Goal: Information Seeking & Learning: Learn about a topic

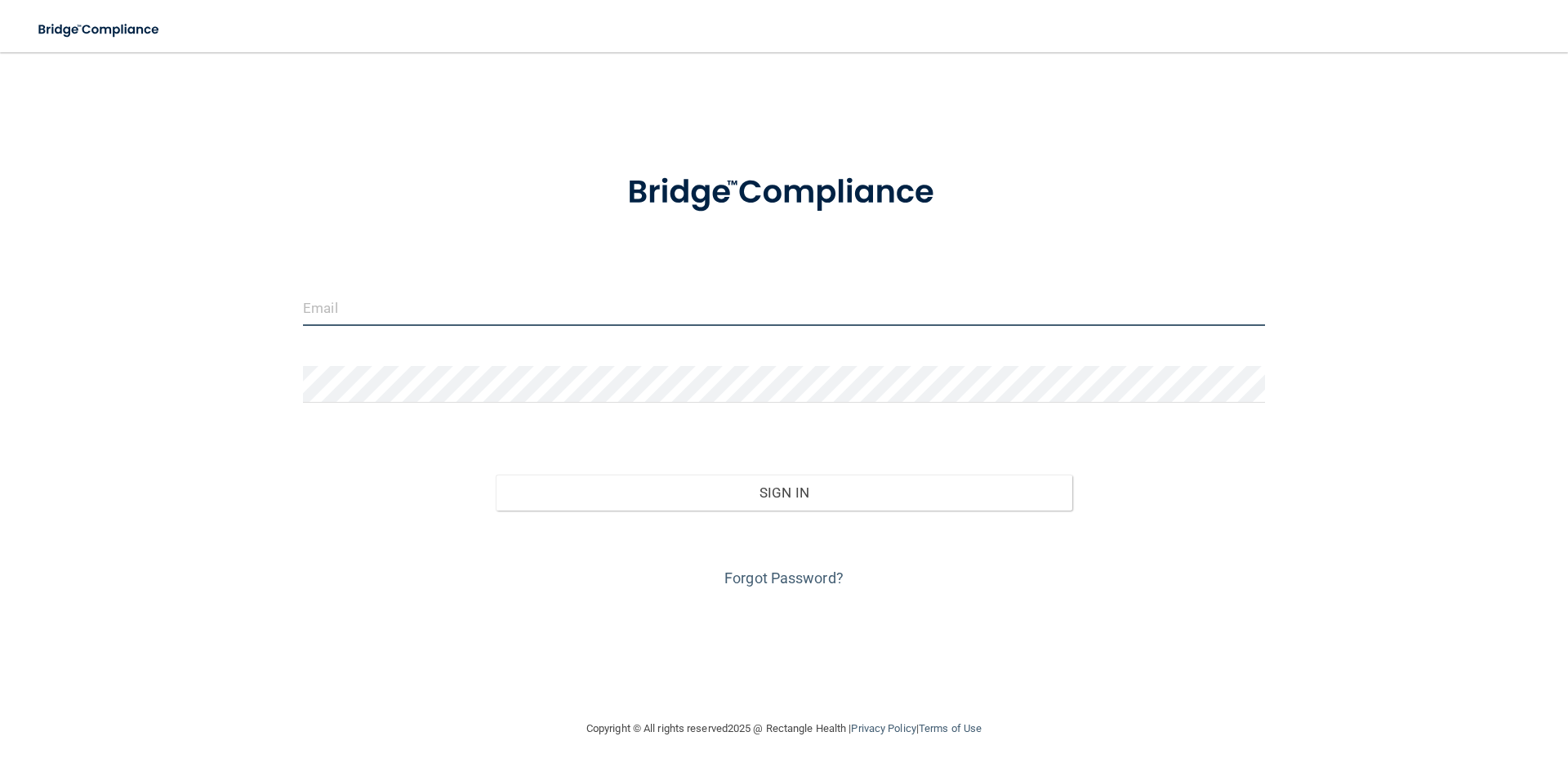
type input "danielle@eastsidesmiles.com"
click at [433, 278] on form "danielle@eastsidesmiles.com Invalid email/password. You don't have permission t…" at bounding box center [784, 371] width 962 height 441
drag, startPoint x: 502, startPoint y: 319, endPoint x: 0, endPoint y: 281, distance: 503.4
click at [85, 287] on div "danielle@eastsidesmiles.com Invalid email/password. You don't have permission t…" at bounding box center [784, 386] width 1503 height 633
type input "[EMAIL_ADDRESS][DOMAIN_NAME]"
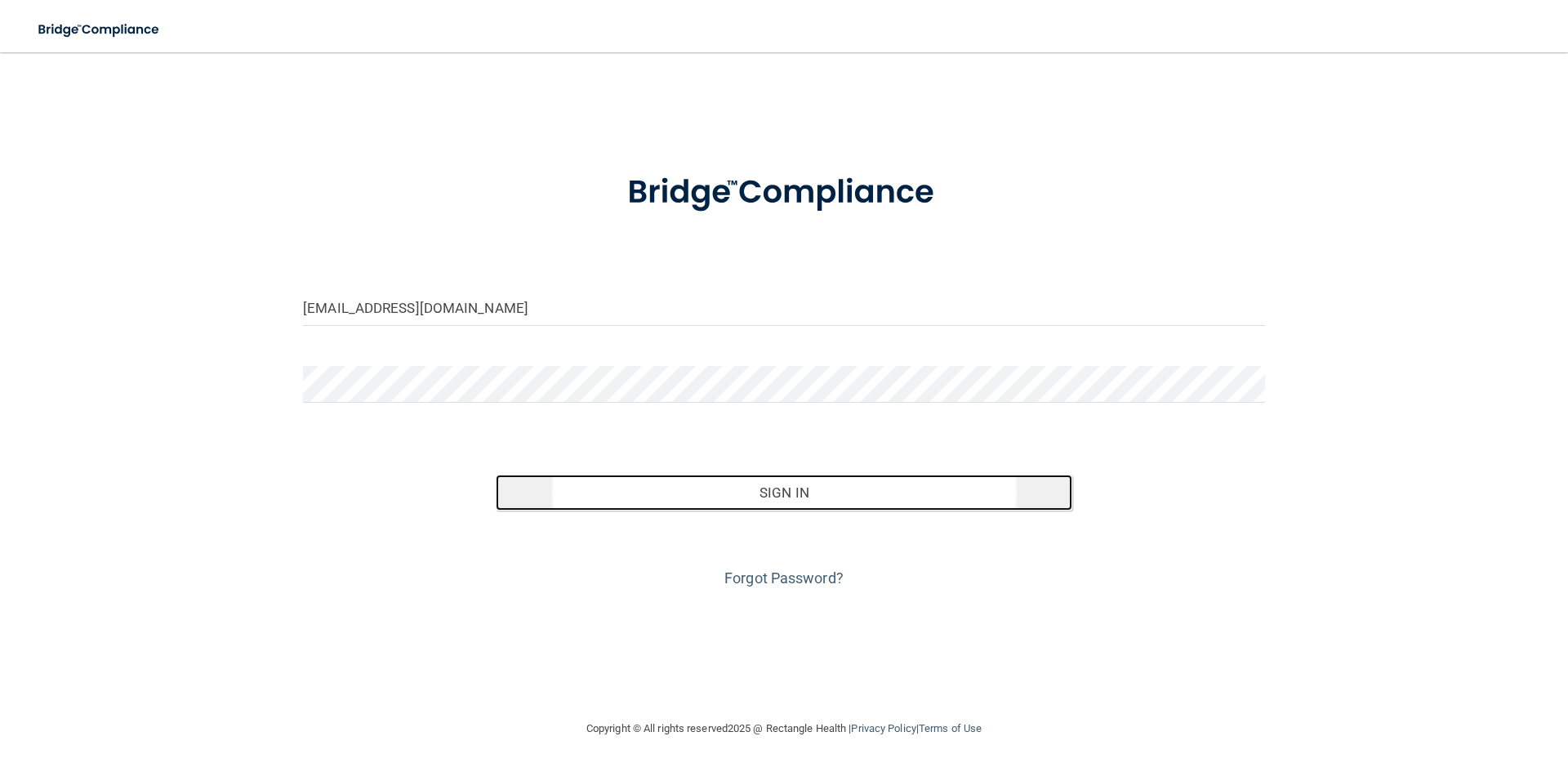
click at [743, 496] on button "Sign In" at bounding box center [784, 492] width 577 height 36
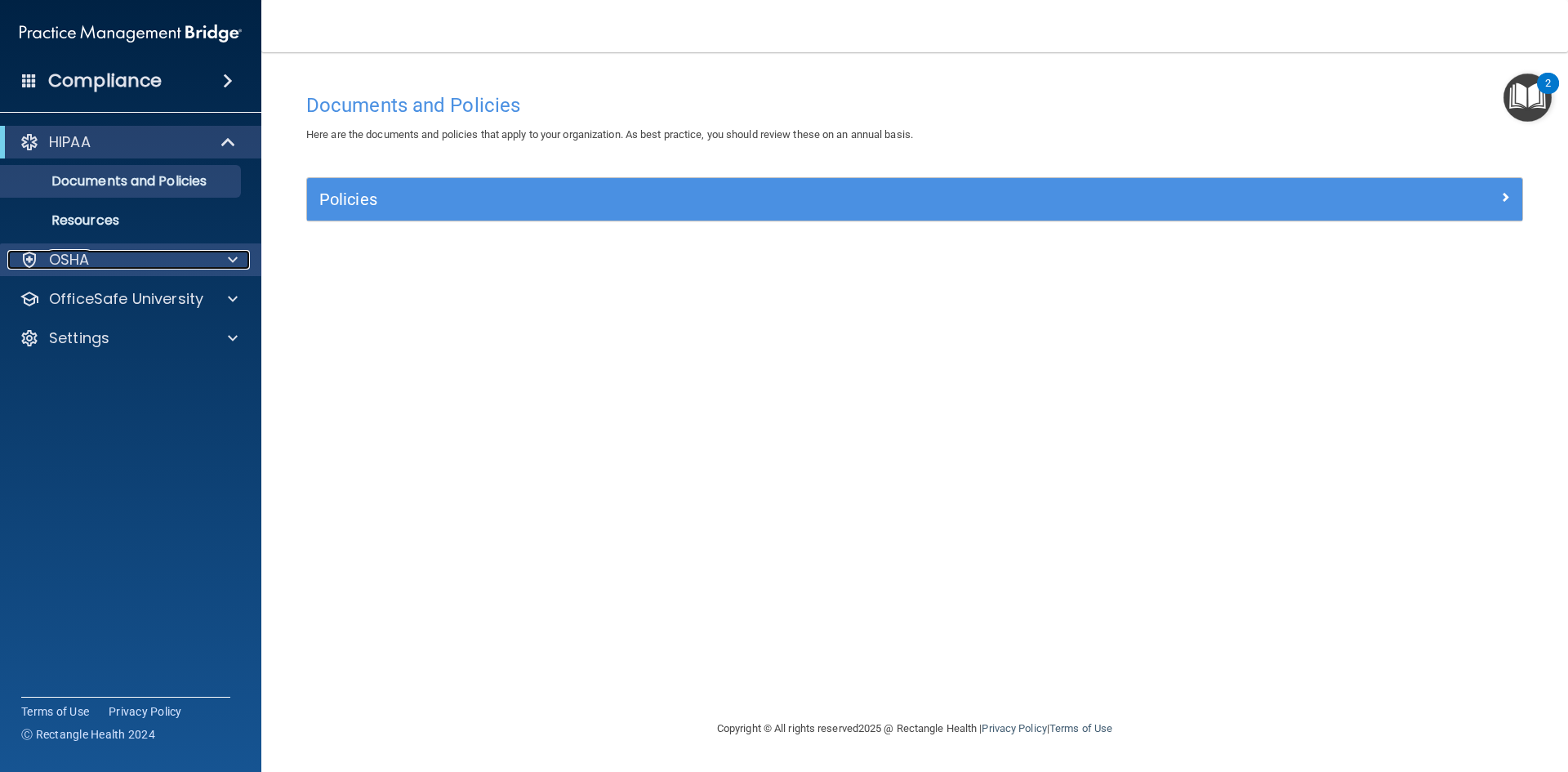
click at [185, 263] on div "OSHA" at bounding box center [108, 259] width 203 height 19
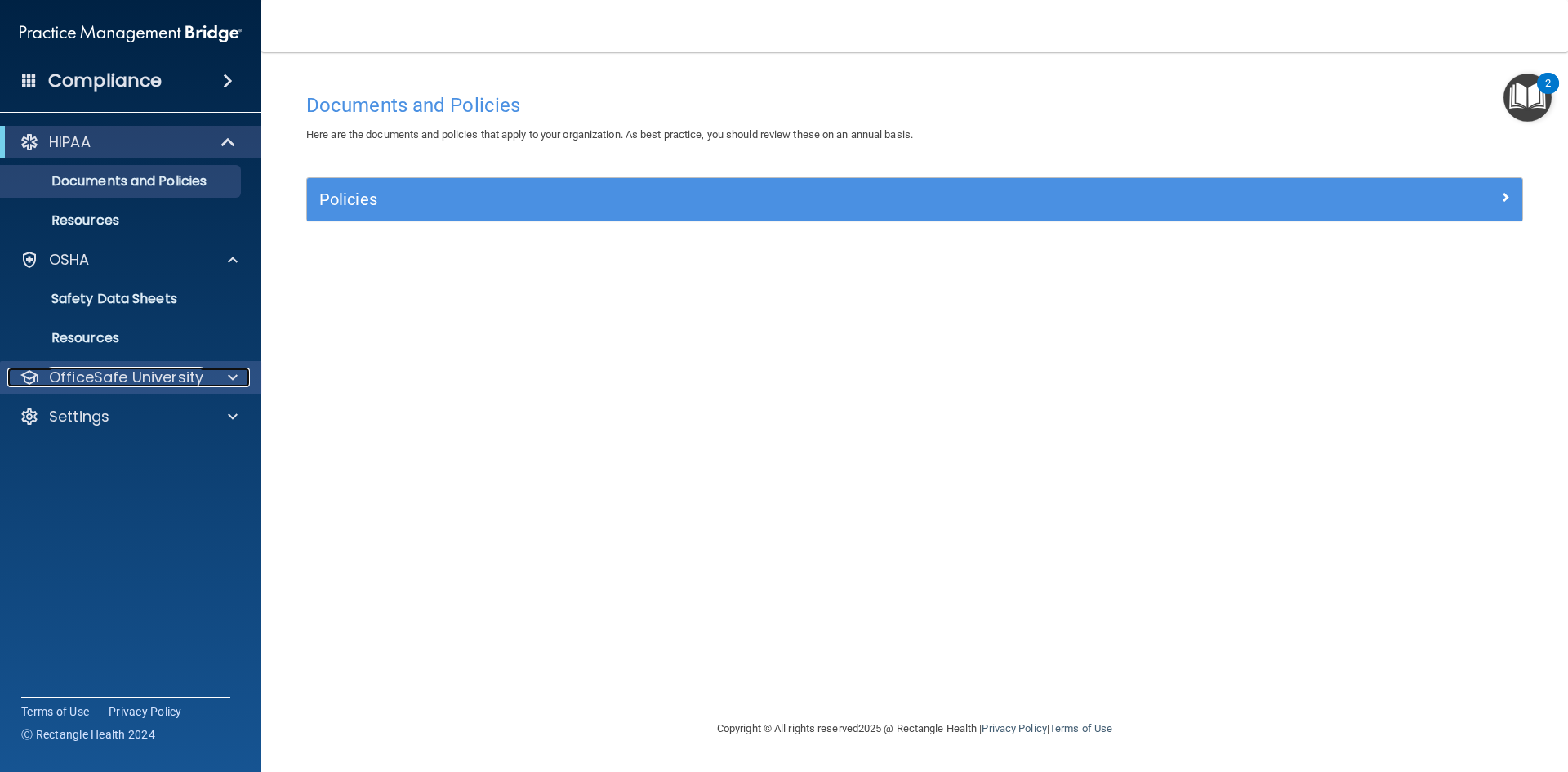
click at [129, 384] on p "OfficeSafe University" at bounding box center [126, 376] width 154 height 19
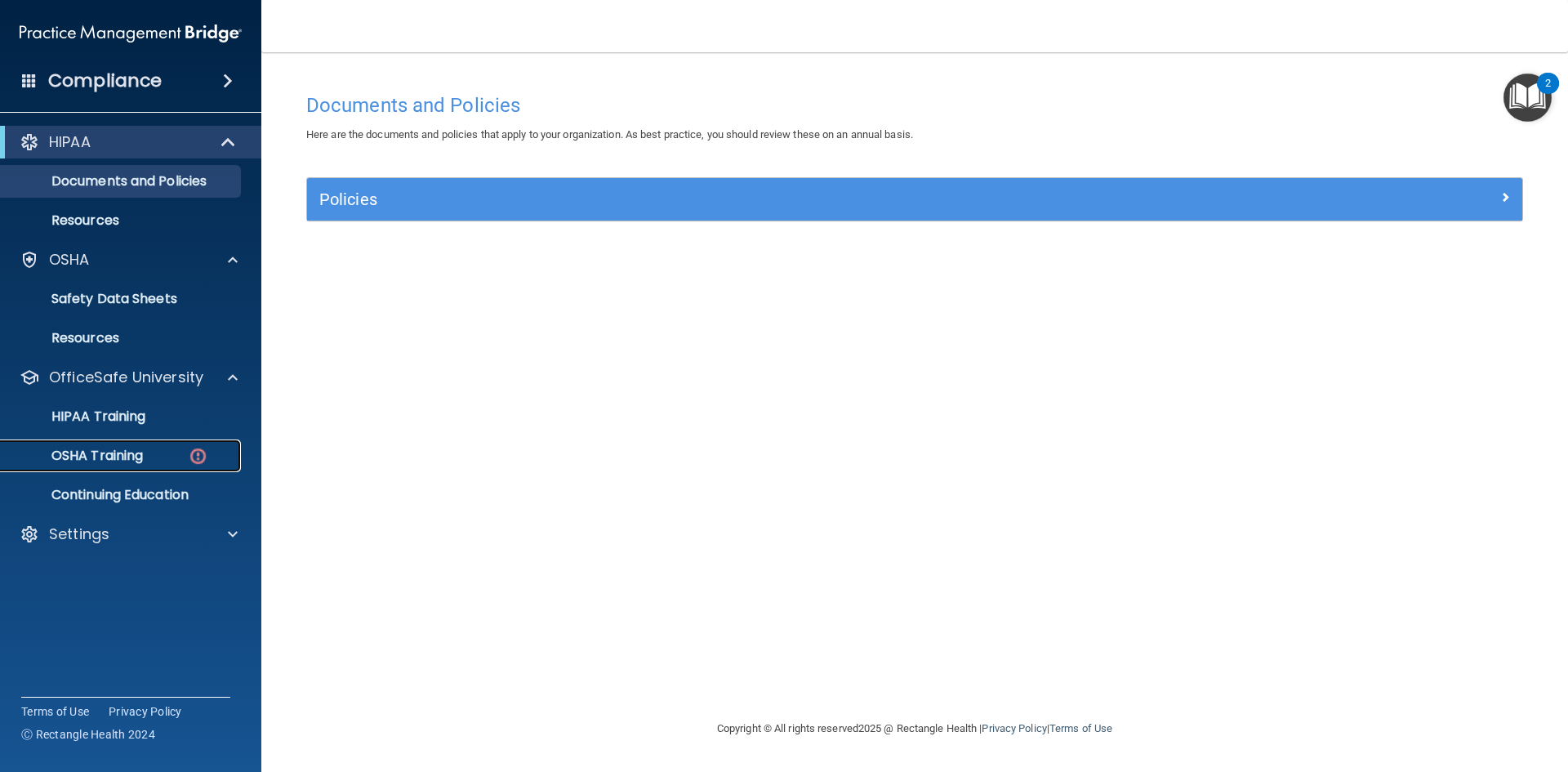
click at [182, 456] on div "OSHA Training" at bounding box center [122, 455] width 223 height 17
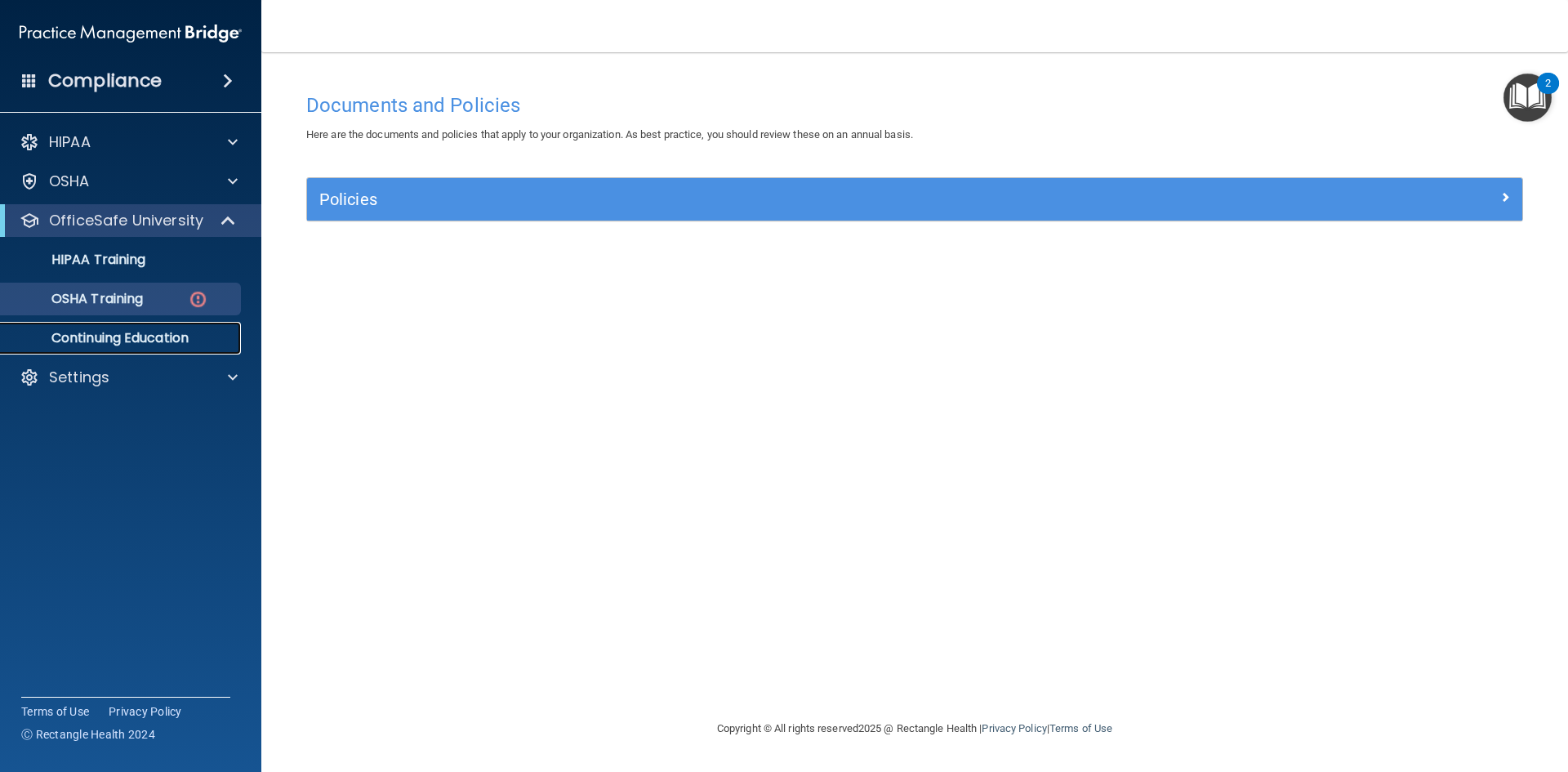
click at [182, 456] on accordion "HIPAA Documents and Policies Report an Incident Business Associates Emergency P…" at bounding box center [131, 340] width 263 height 441
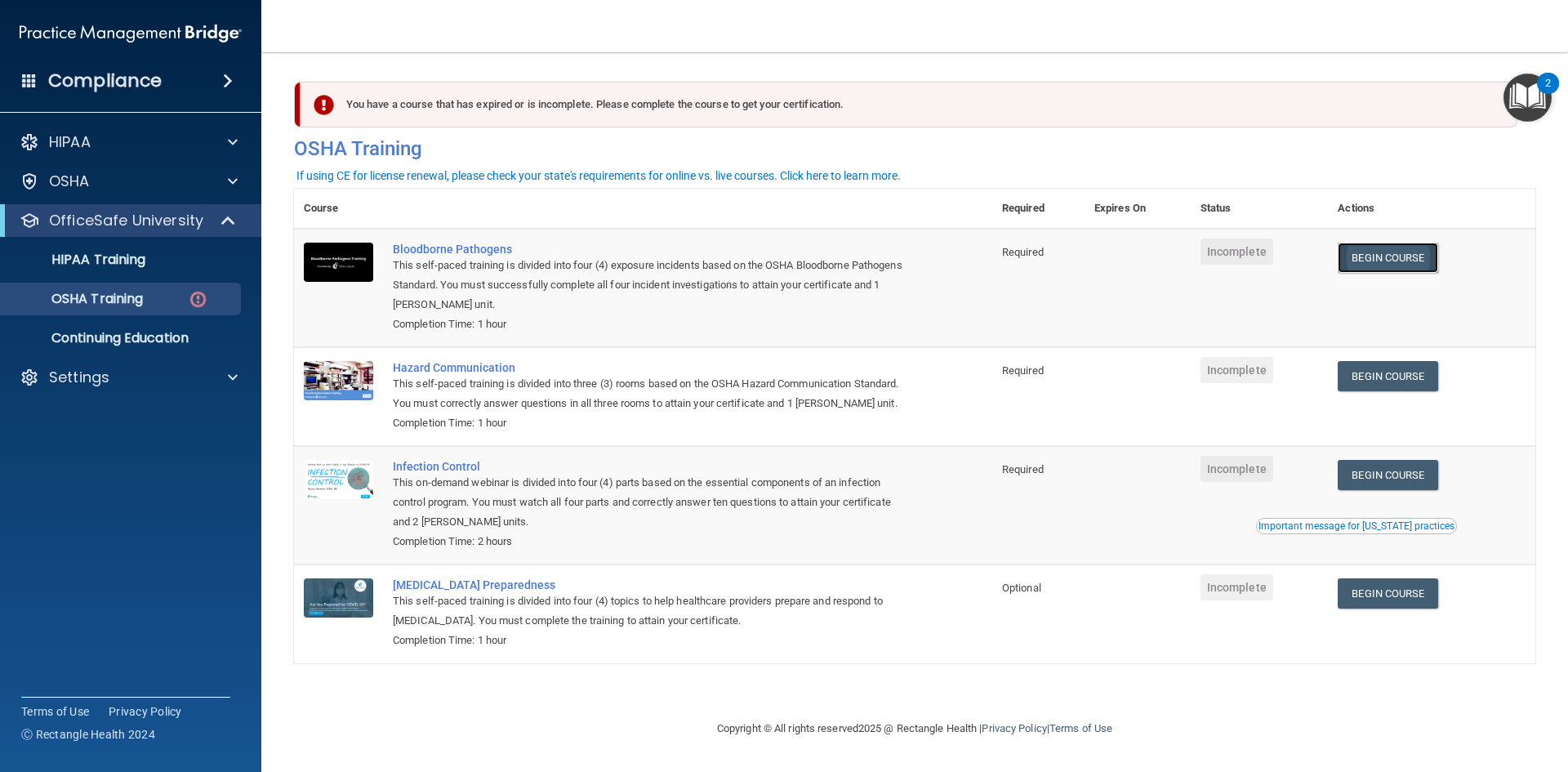
click at [1367, 252] on link "Begin Course" at bounding box center [1387, 257] width 100 height 30
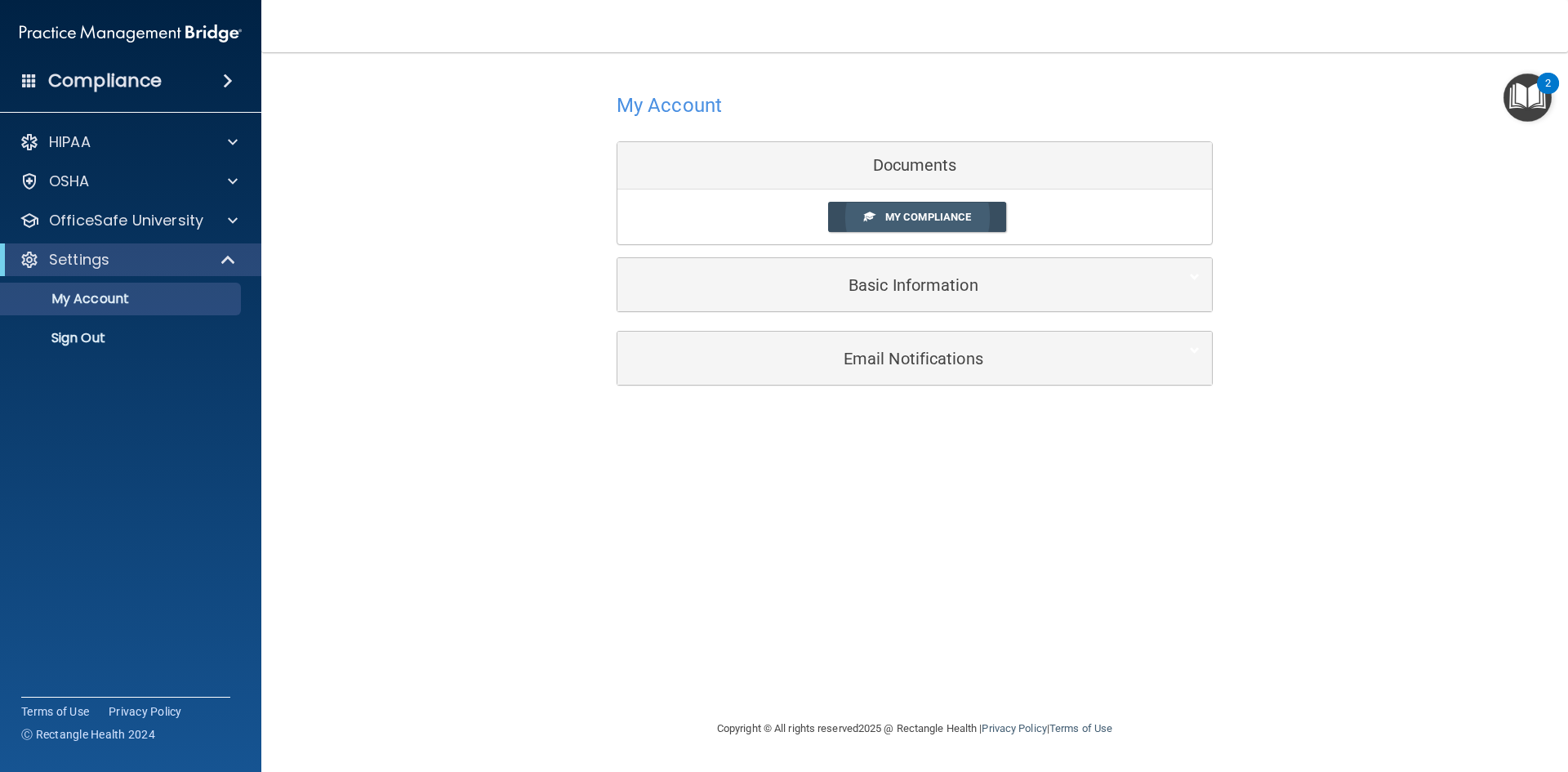
click at [906, 218] on span "My Compliance" at bounding box center [927, 216] width 85 height 12
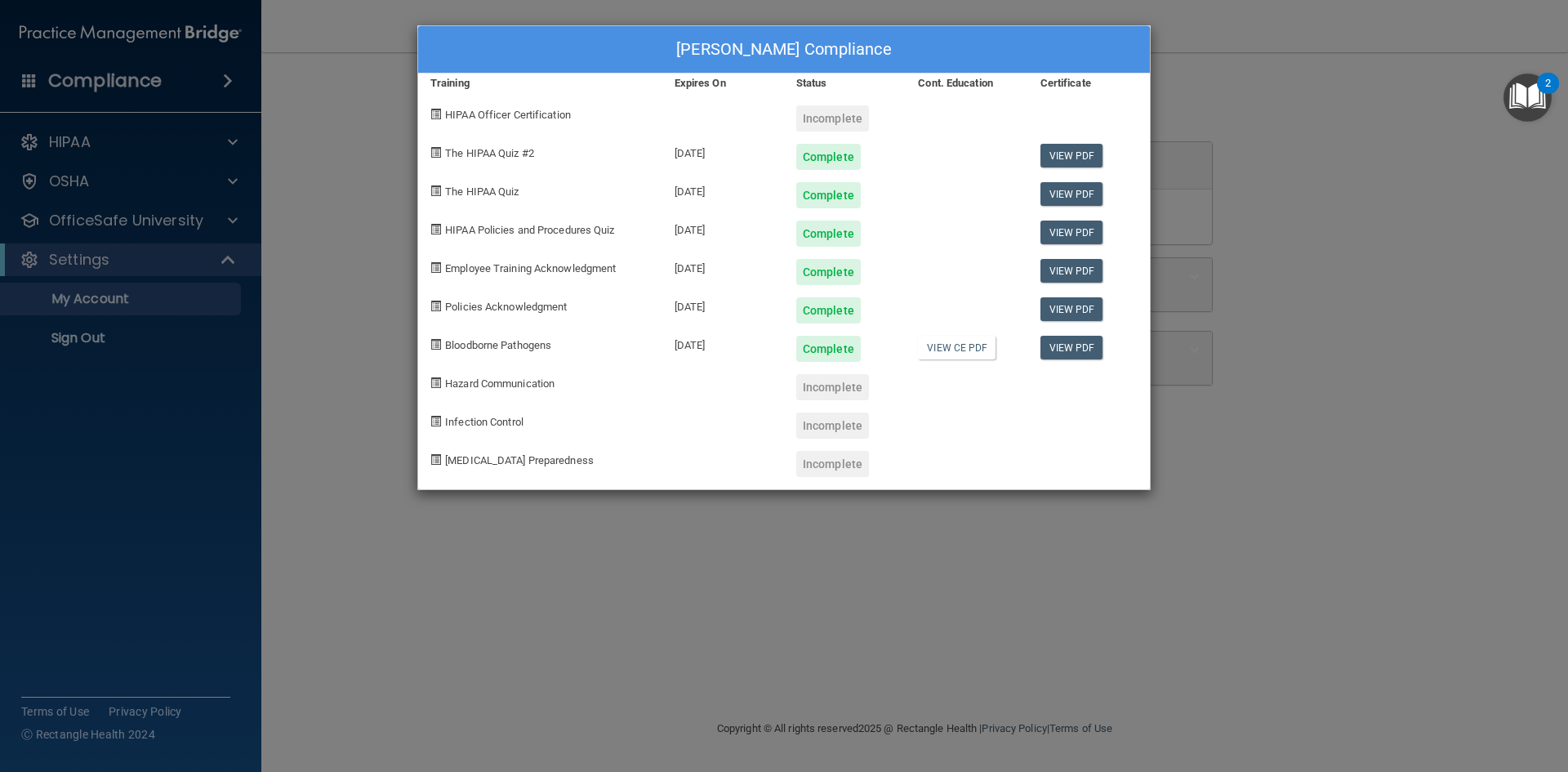
click at [530, 388] on span "Hazard Communication" at bounding box center [499, 383] width 109 height 12
click at [99, 129] on div "Nyah Ogan's Compliance Training Expires On Status Cont. Education Certificate H…" at bounding box center [784, 386] width 1568 height 772
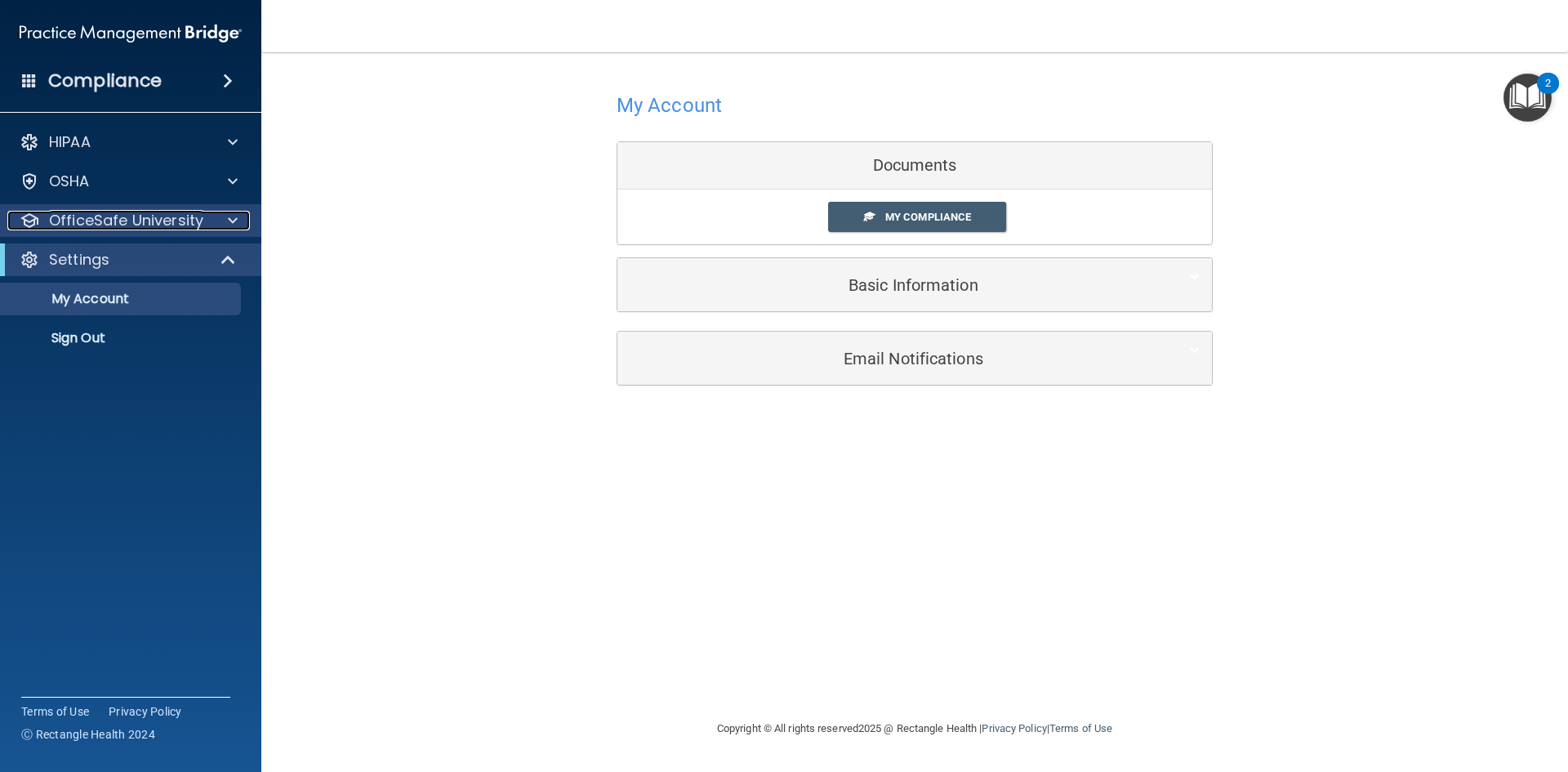
click at [174, 227] on p "OfficeSafe University" at bounding box center [126, 219] width 154 height 19
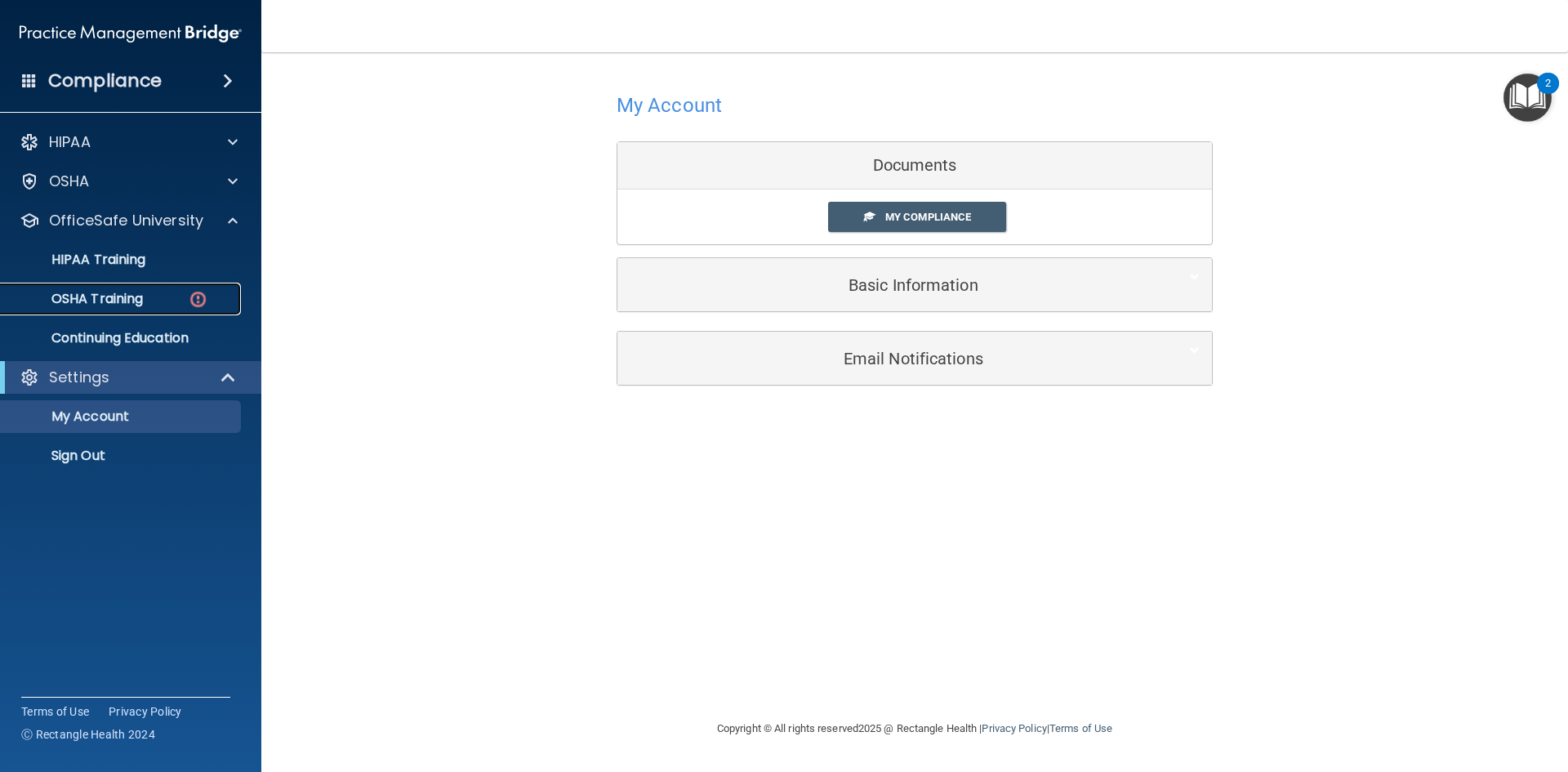
click at [131, 286] on link "OSHA Training" at bounding box center [112, 299] width 257 height 33
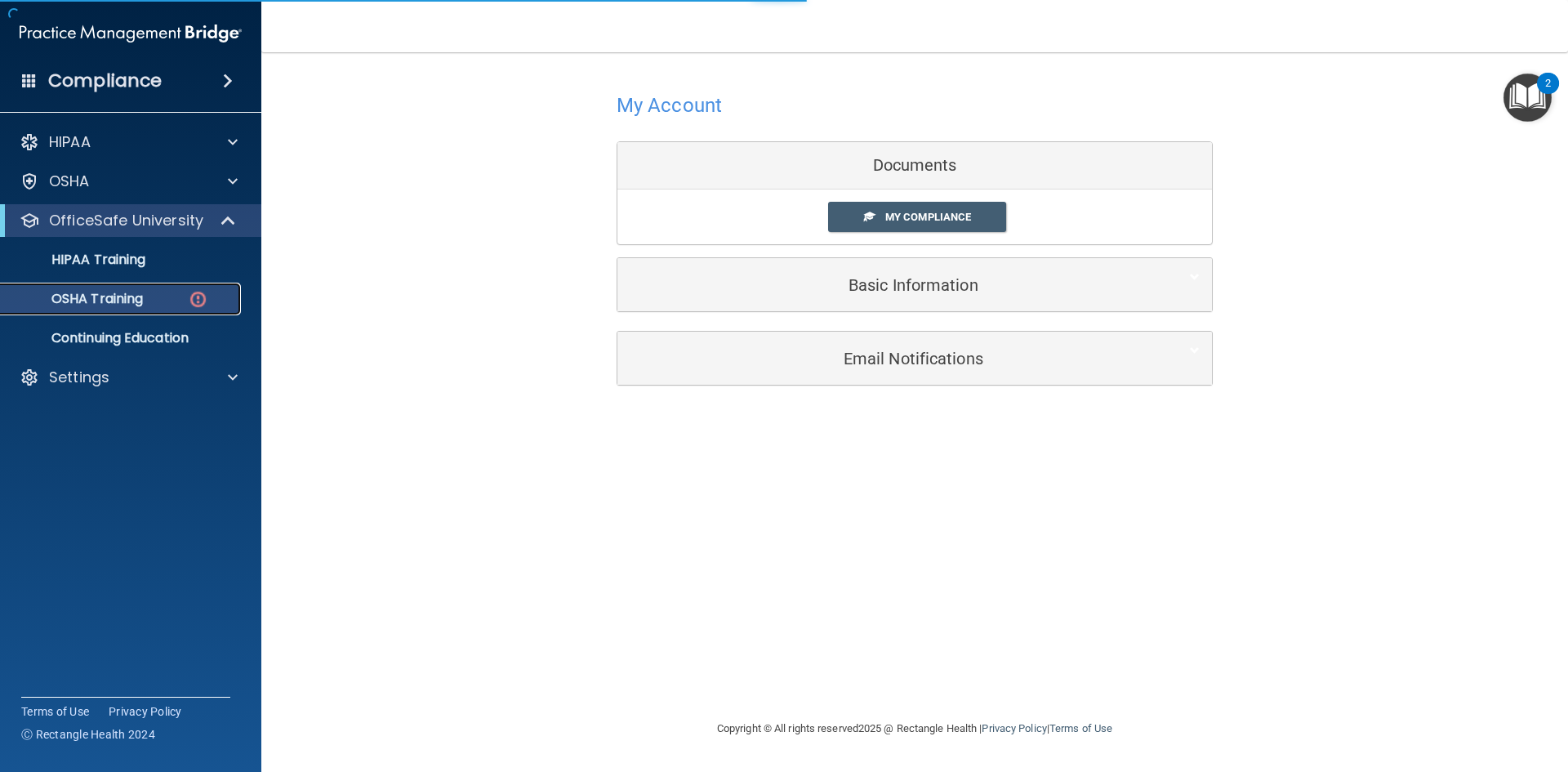
click at [138, 292] on p "OSHA Training" at bounding box center [77, 299] width 132 height 17
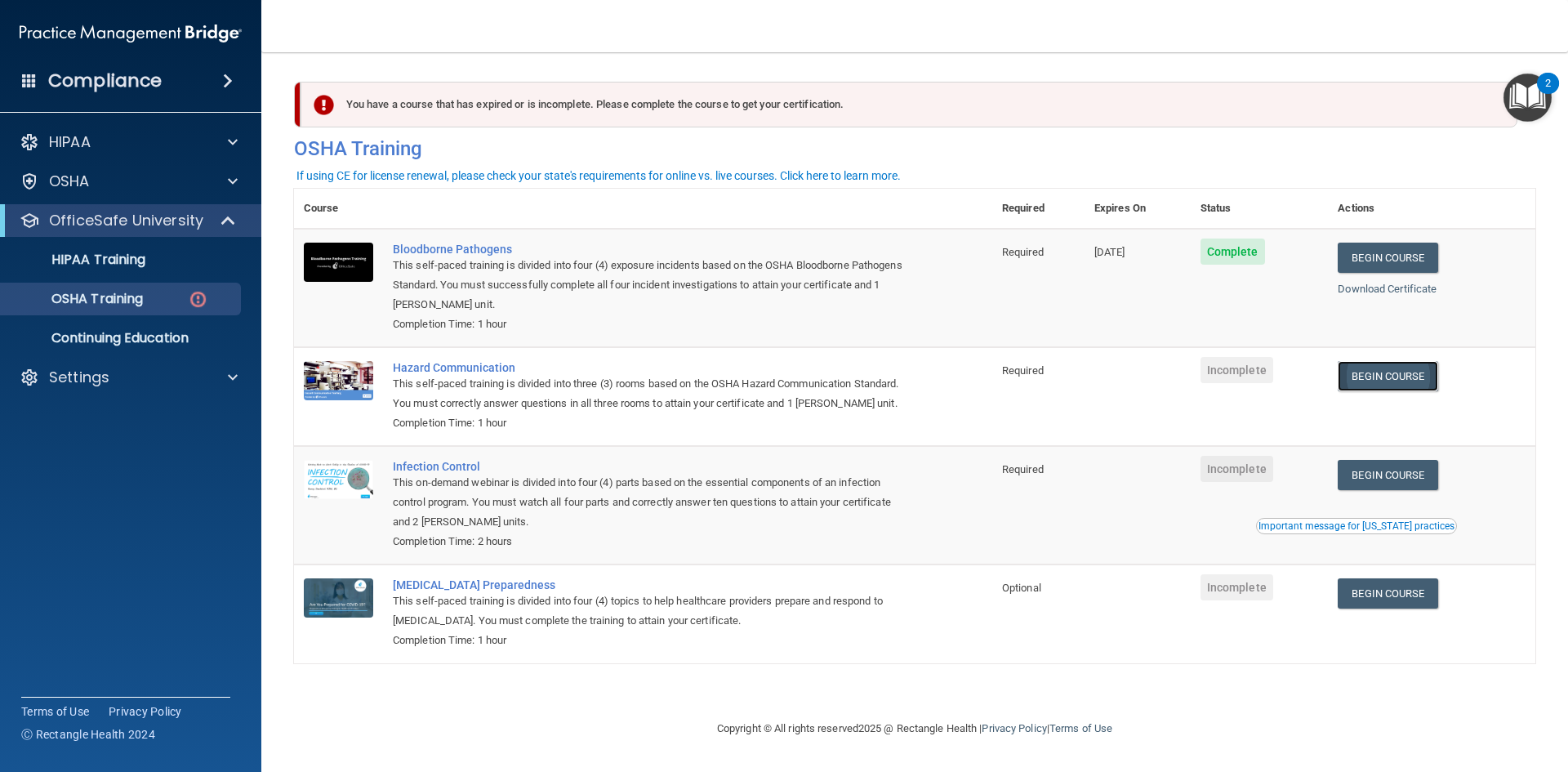
click at [1385, 370] on link "Begin Course" at bounding box center [1387, 375] width 100 height 30
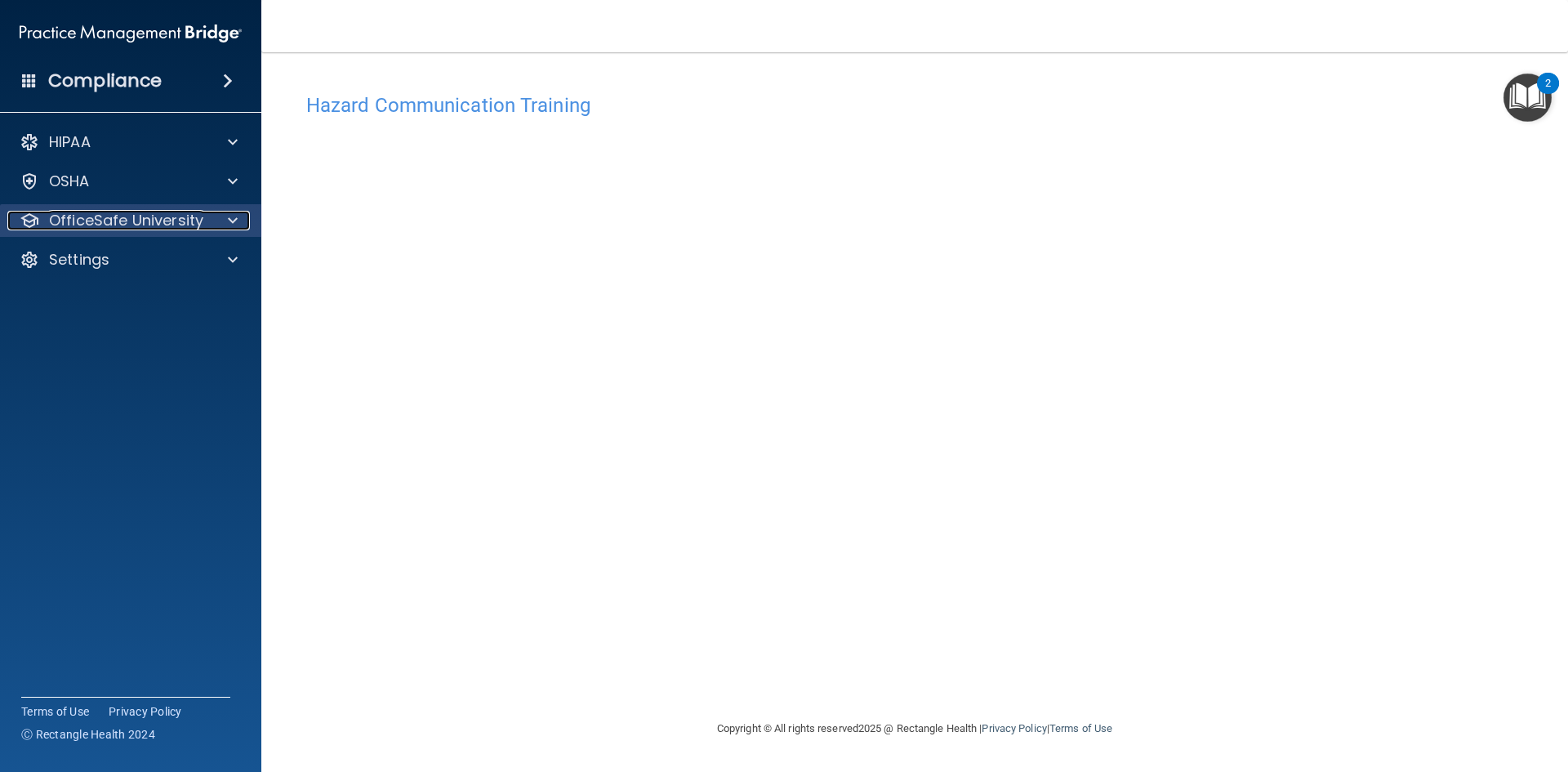
click at [141, 210] on p "OfficeSafe University" at bounding box center [126, 219] width 154 height 19
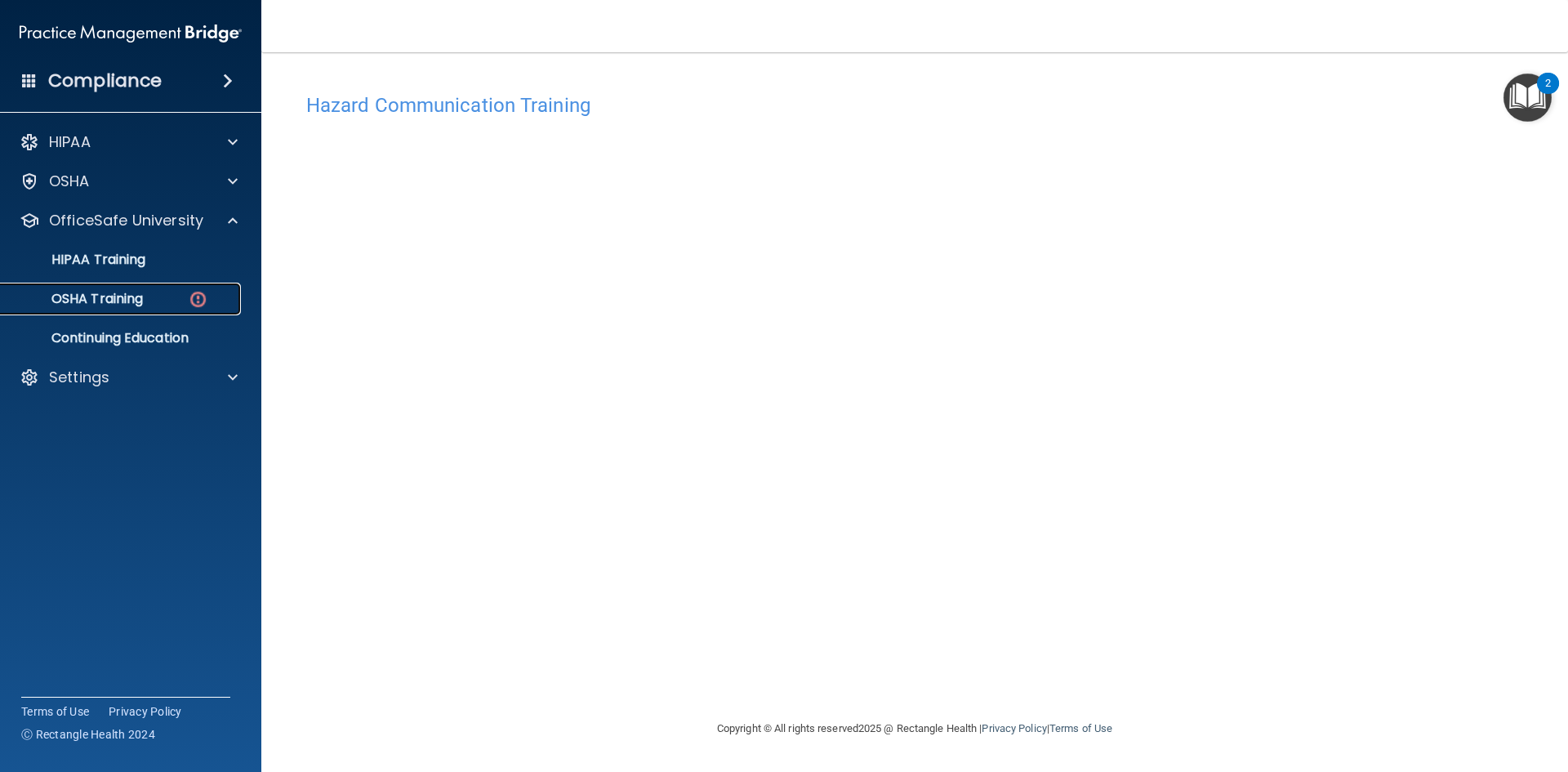
click at [117, 295] on p "OSHA Training" at bounding box center [77, 299] width 132 height 17
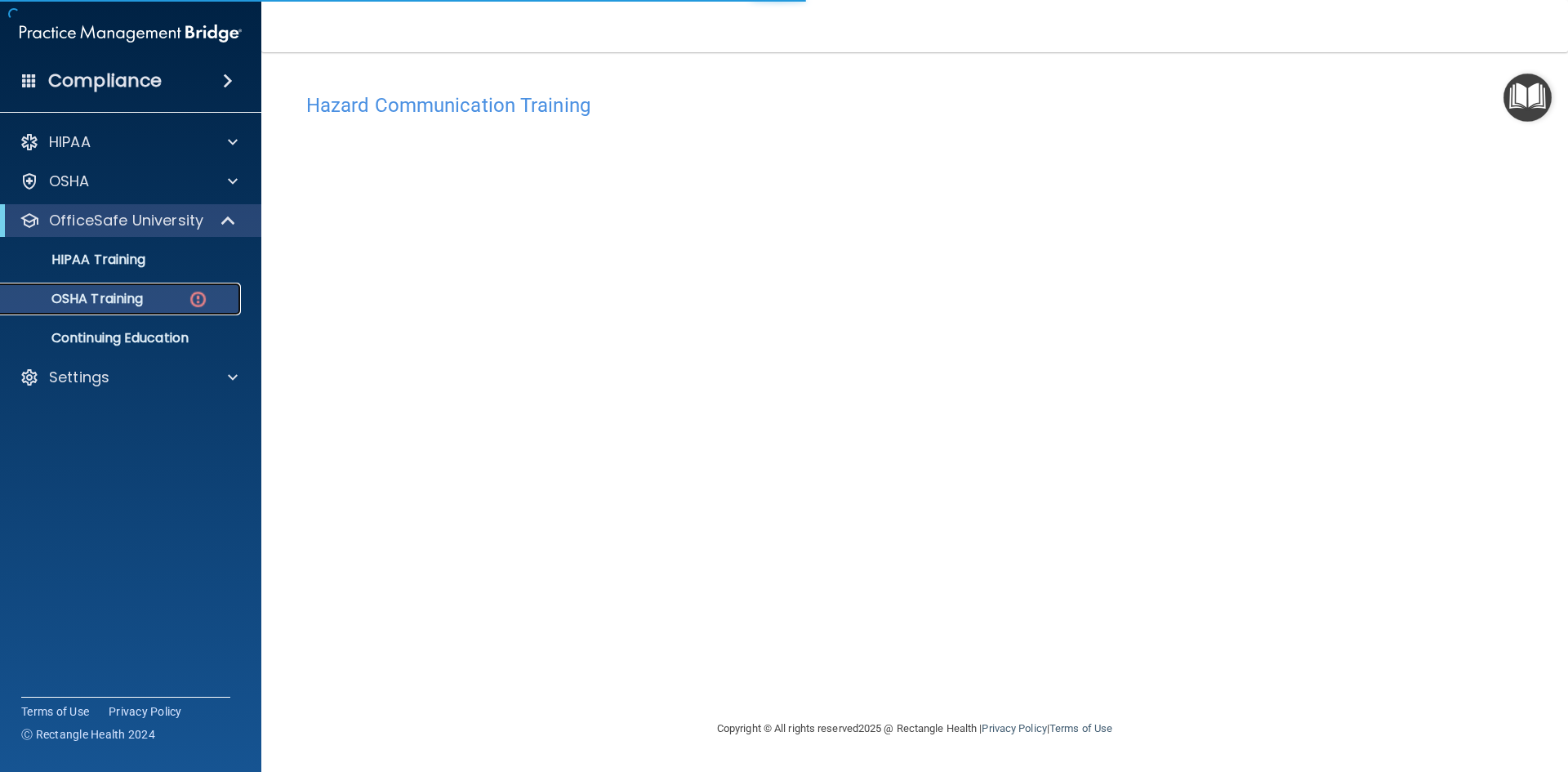
click at [117, 295] on p "OSHA Training" at bounding box center [77, 299] width 132 height 17
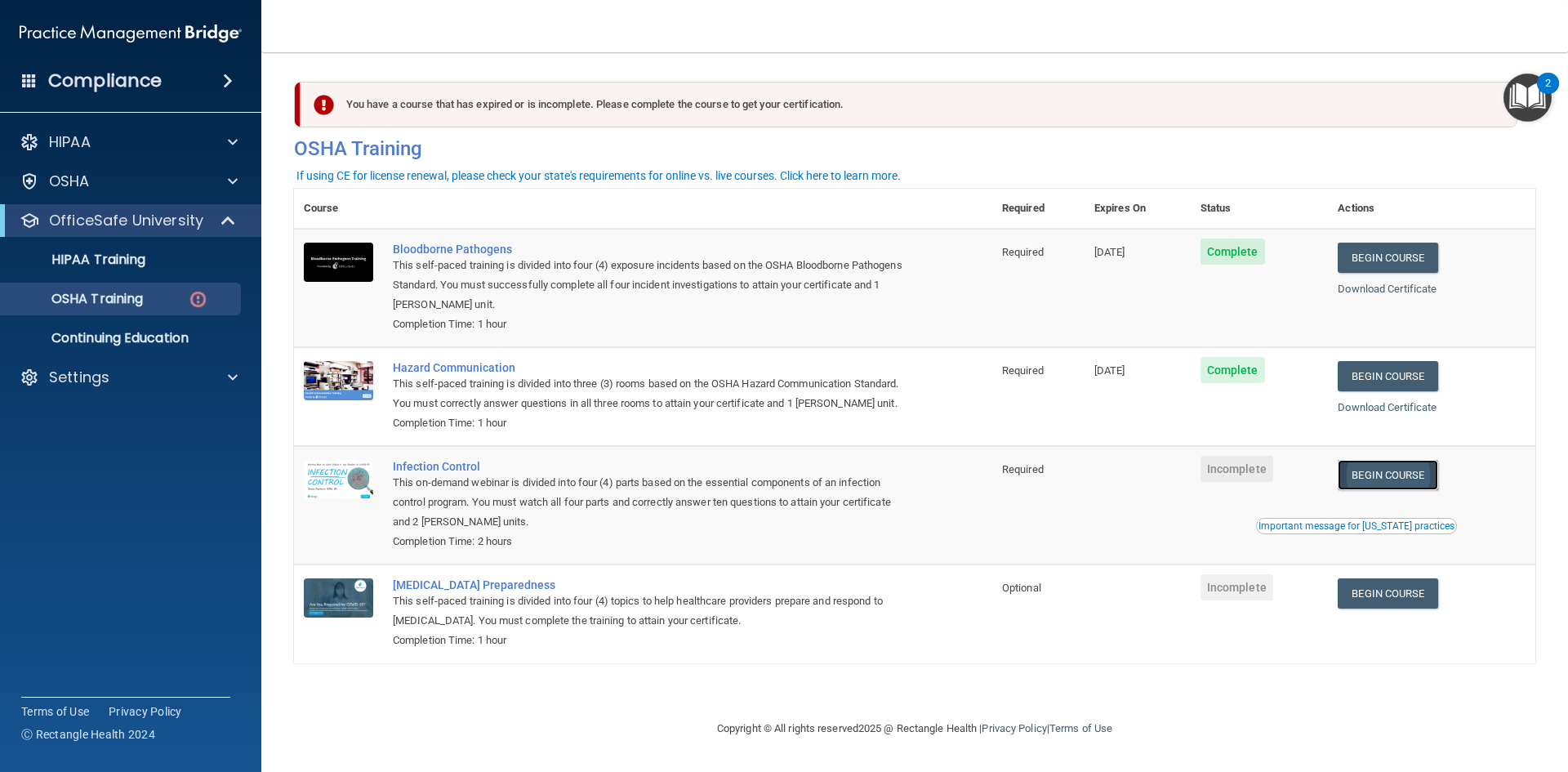
click at [1393, 479] on link "Begin Course" at bounding box center [1387, 475] width 100 height 30
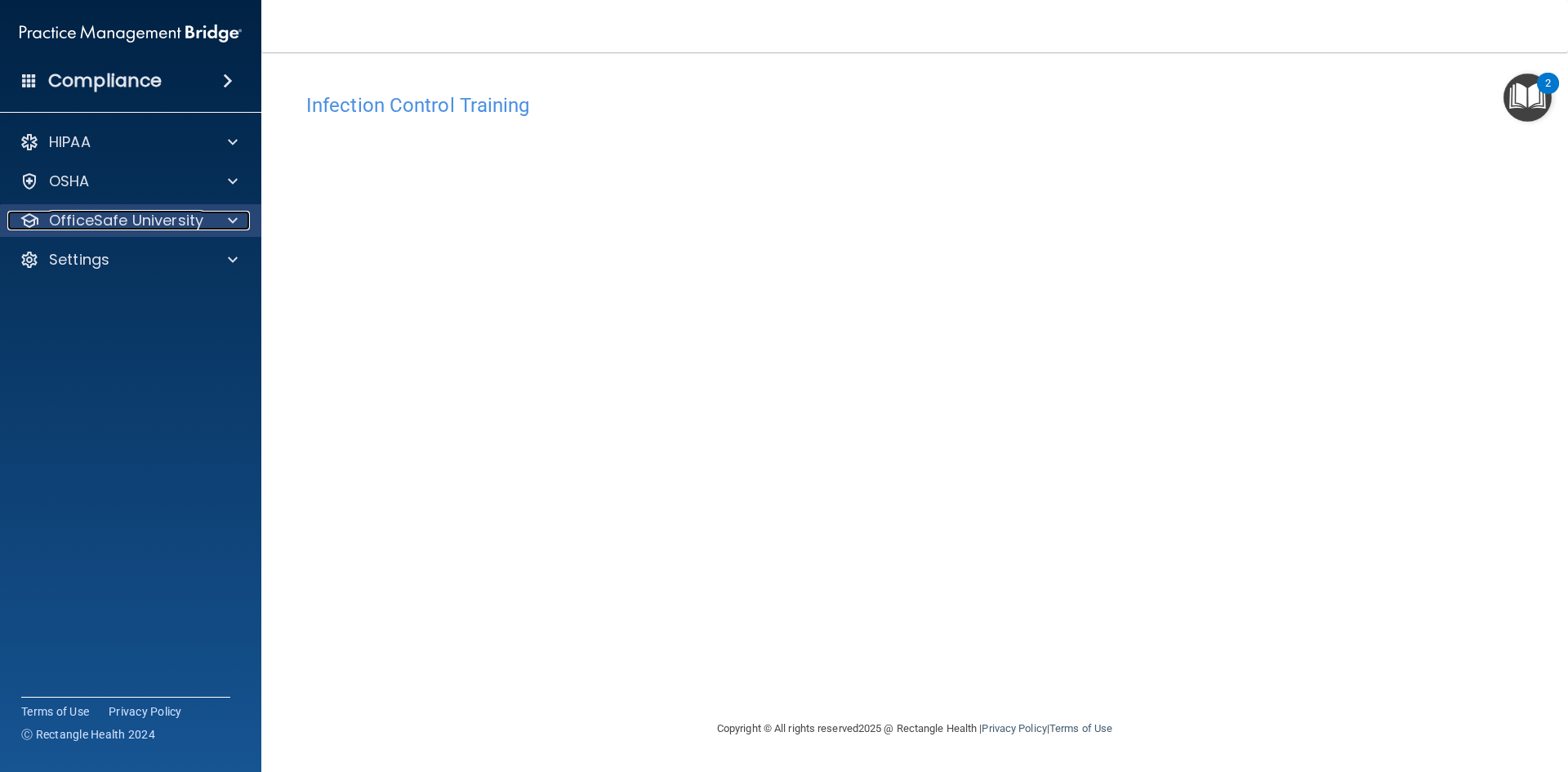
click at [217, 215] on div at bounding box center [230, 219] width 40 height 19
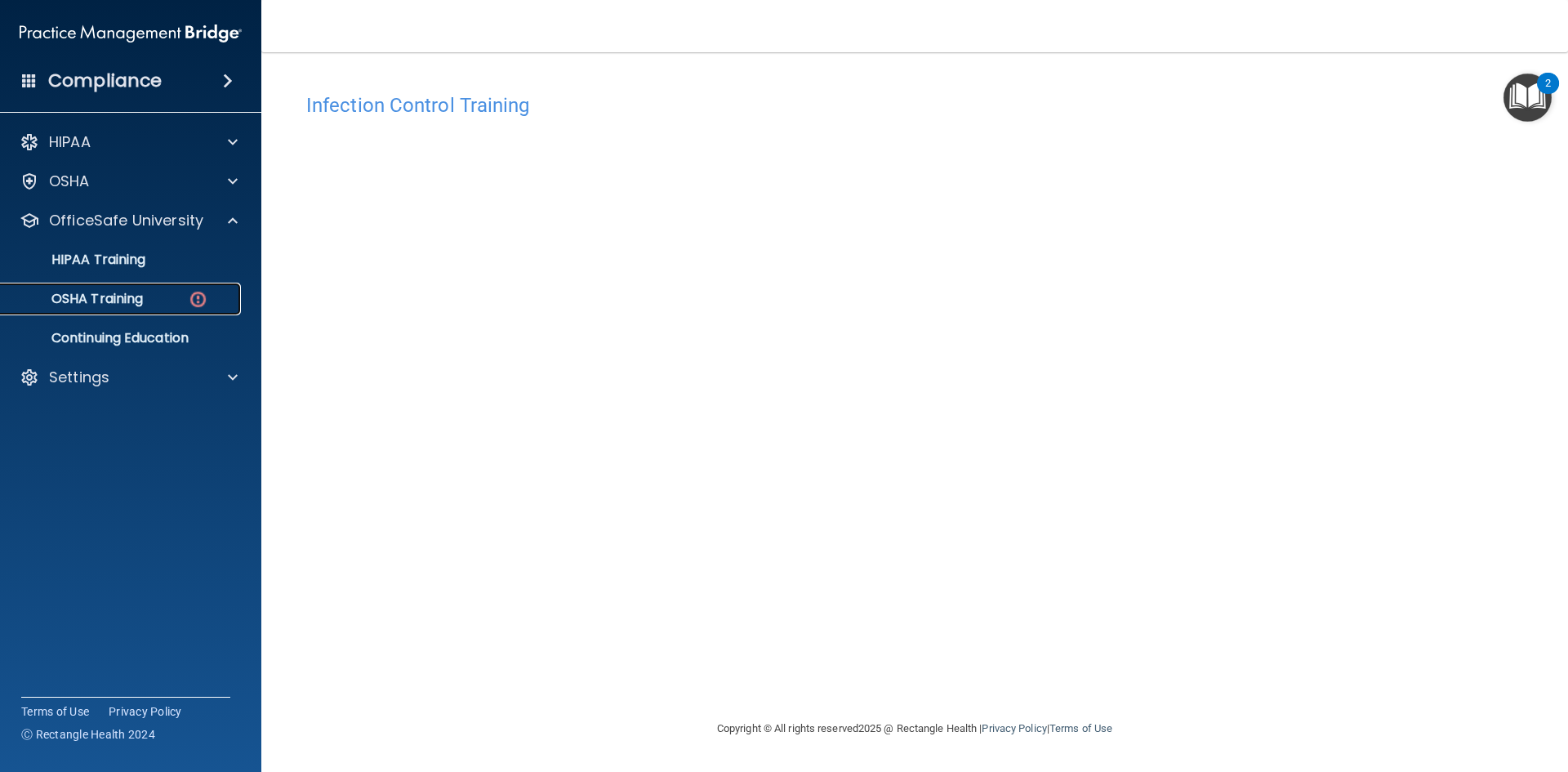
click at [139, 309] on link "OSHA Training" at bounding box center [112, 299] width 257 height 33
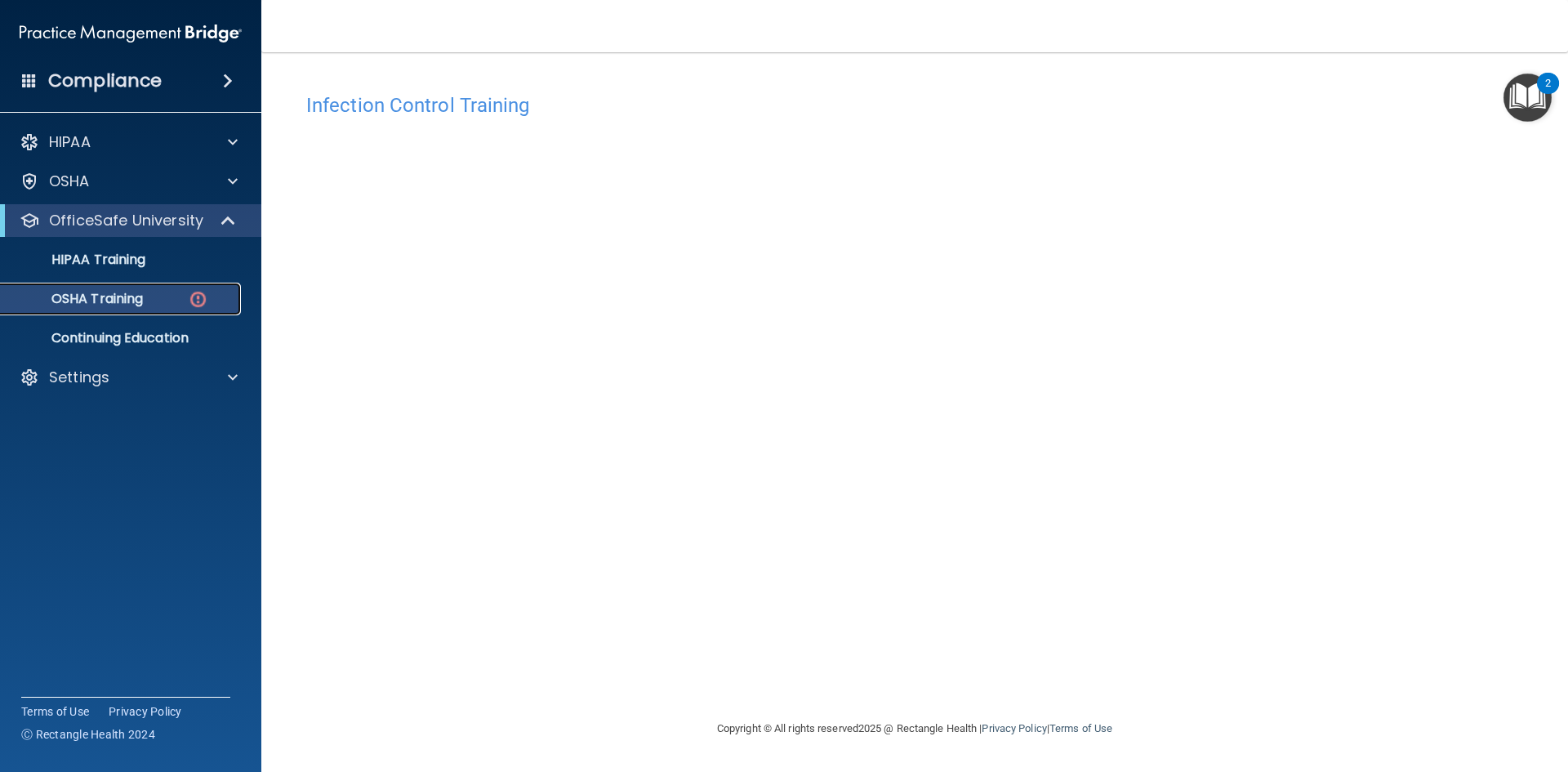
click at [139, 309] on link "OSHA Training" at bounding box center [112, 299] width 257 height 33
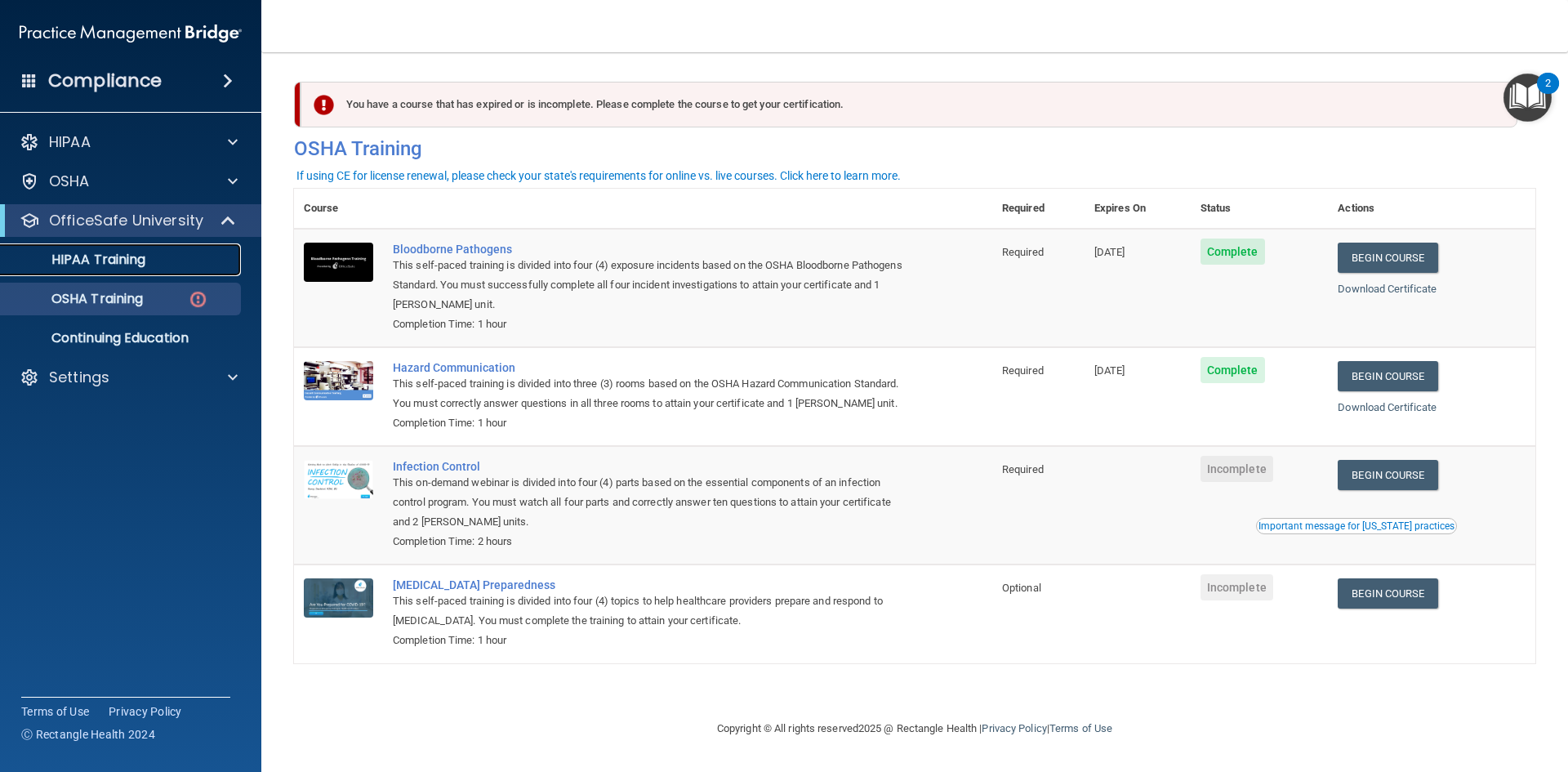
click at [185, 274] on link "HIPAA Training" at bounding box center [112, 260] width 257 height 33
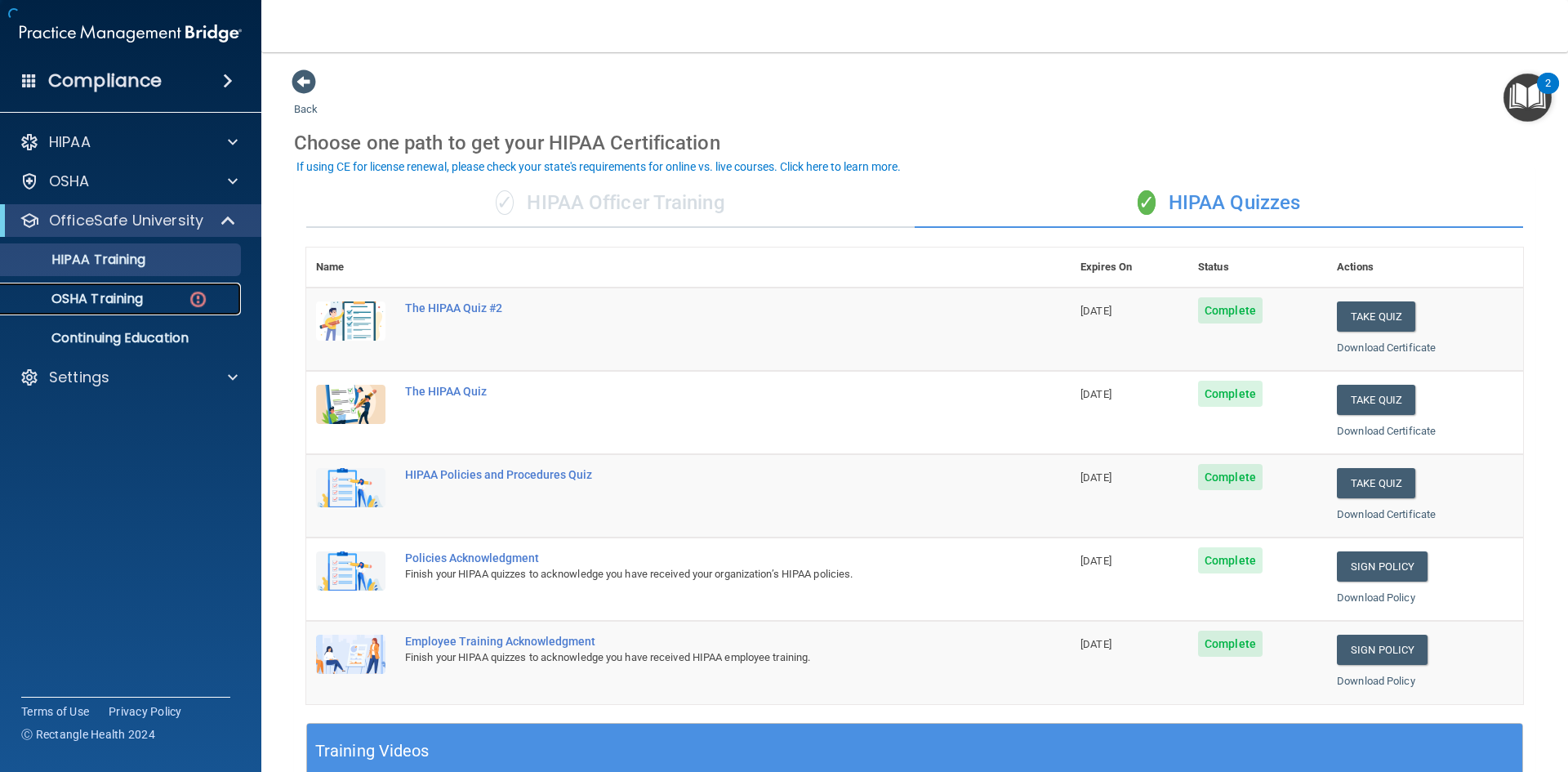
click at [152, 290] on link "OSHA Training" at bounding box center [112, 299] width 257 height 33
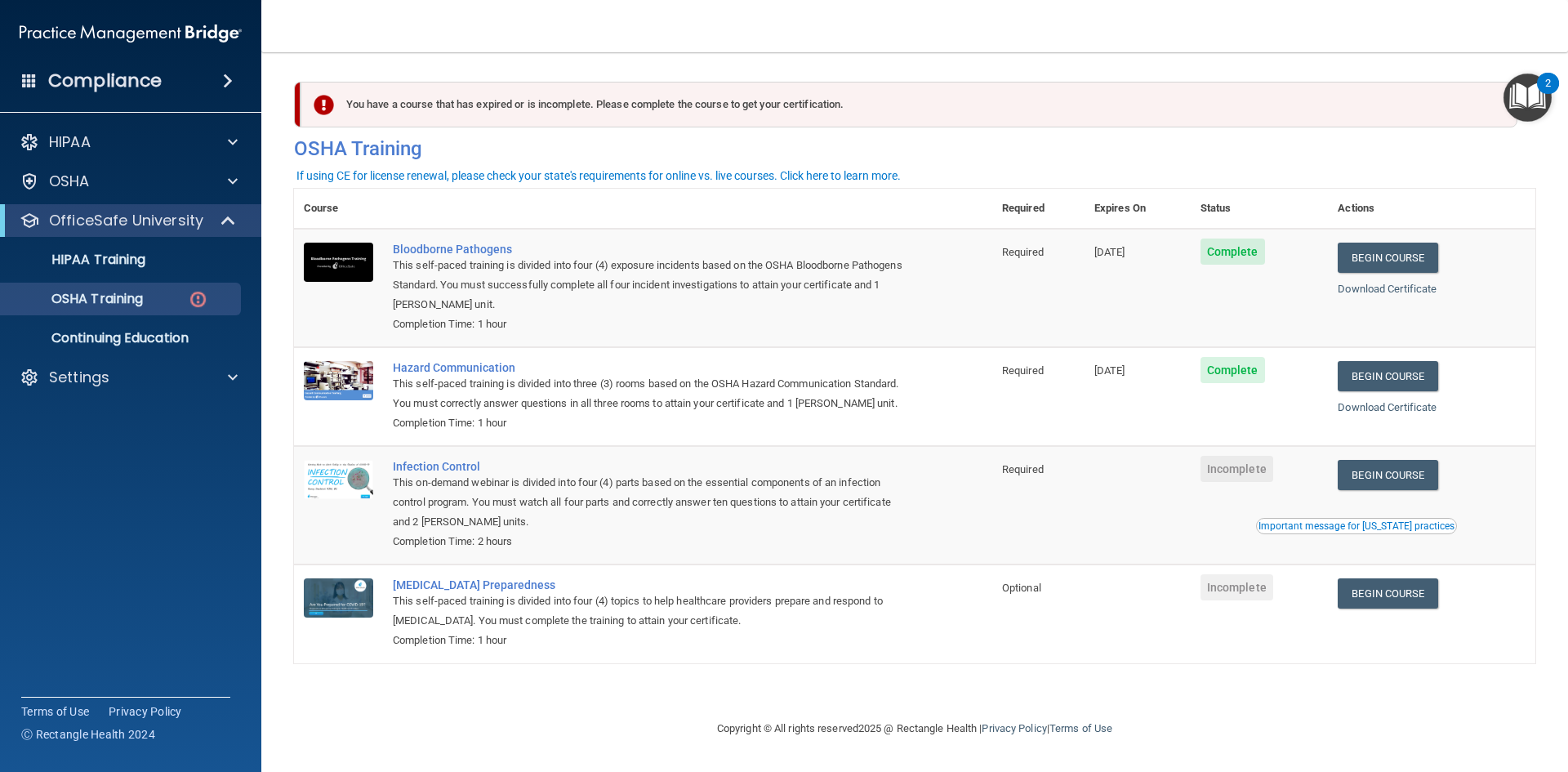
click at [190, 162] on div "HIPAA Documents and Policies Report an Incident Business Associates Emergency P…" at bounding box center [131, 263] width 263 height 287
click at [193, 139] on div "HIPAA" at bounding box center [108, 141] width 203 height 19
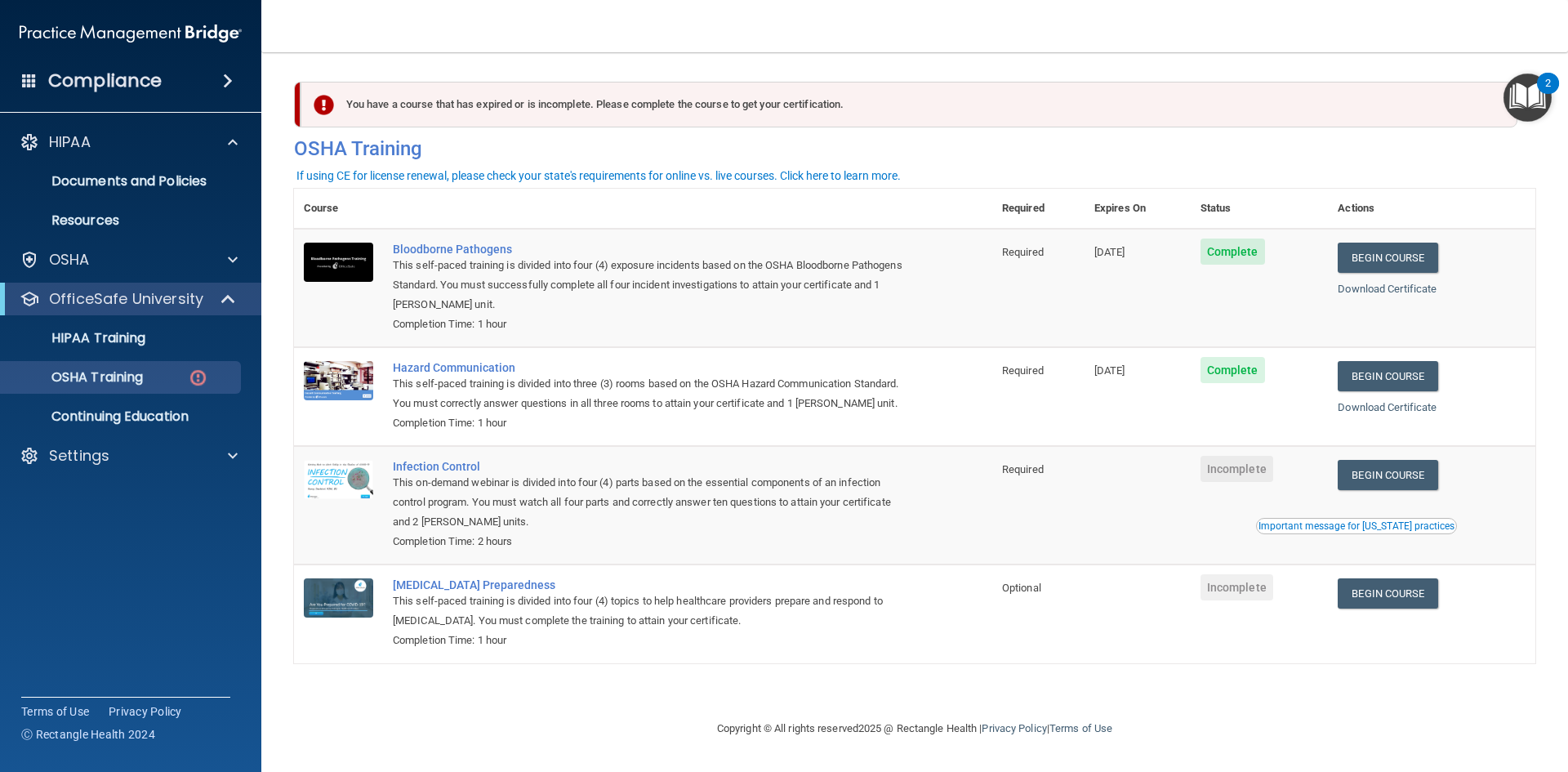
click at [97, 85] on h4 "Compliance" at bounding box center [105, 81] width 114 height 23
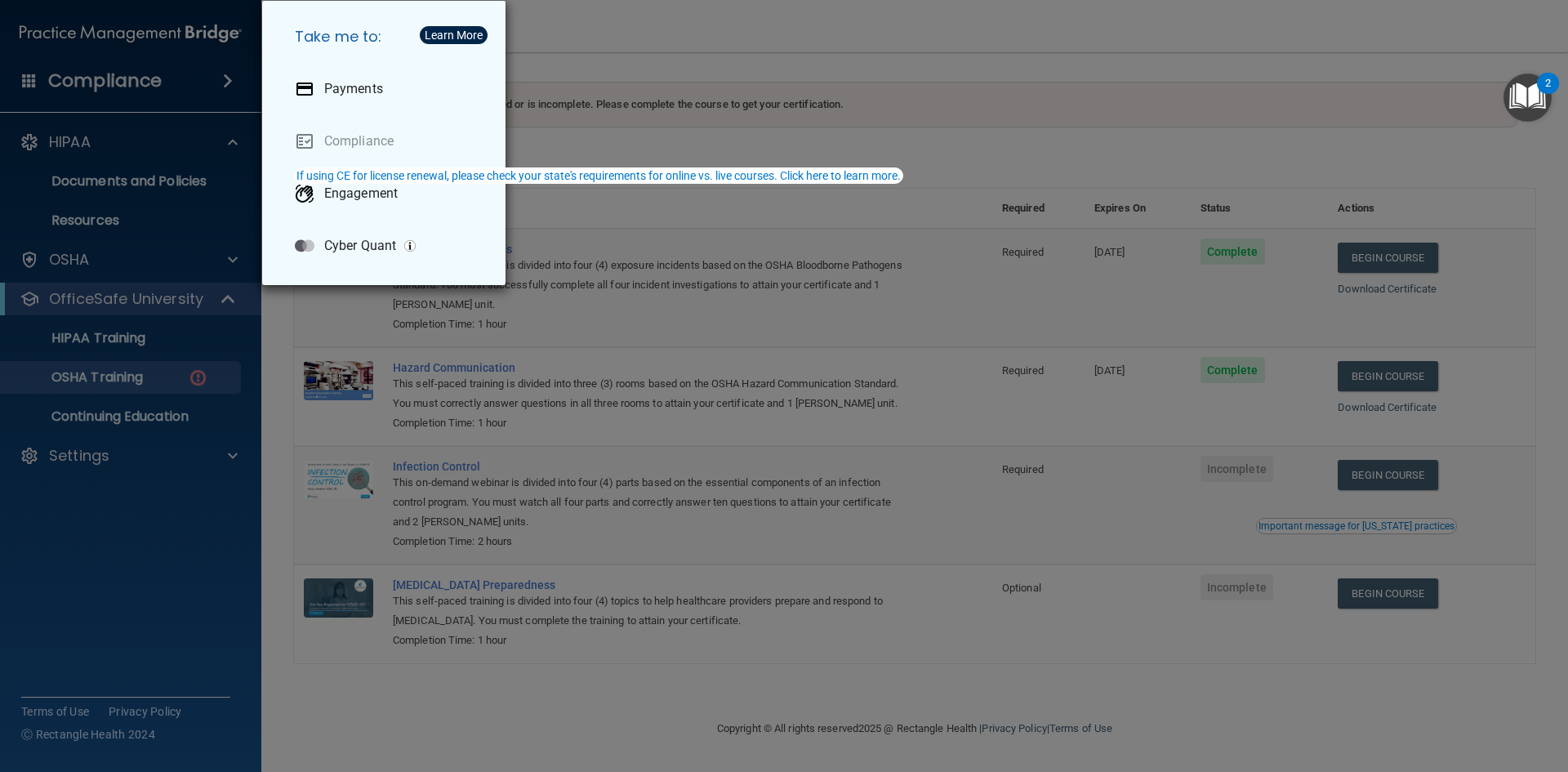
click at [200, 112] on div "Take me to: Payments Compliance Engagement Cyber Quant" at bounding box center [784, 386] width 1568 height 772
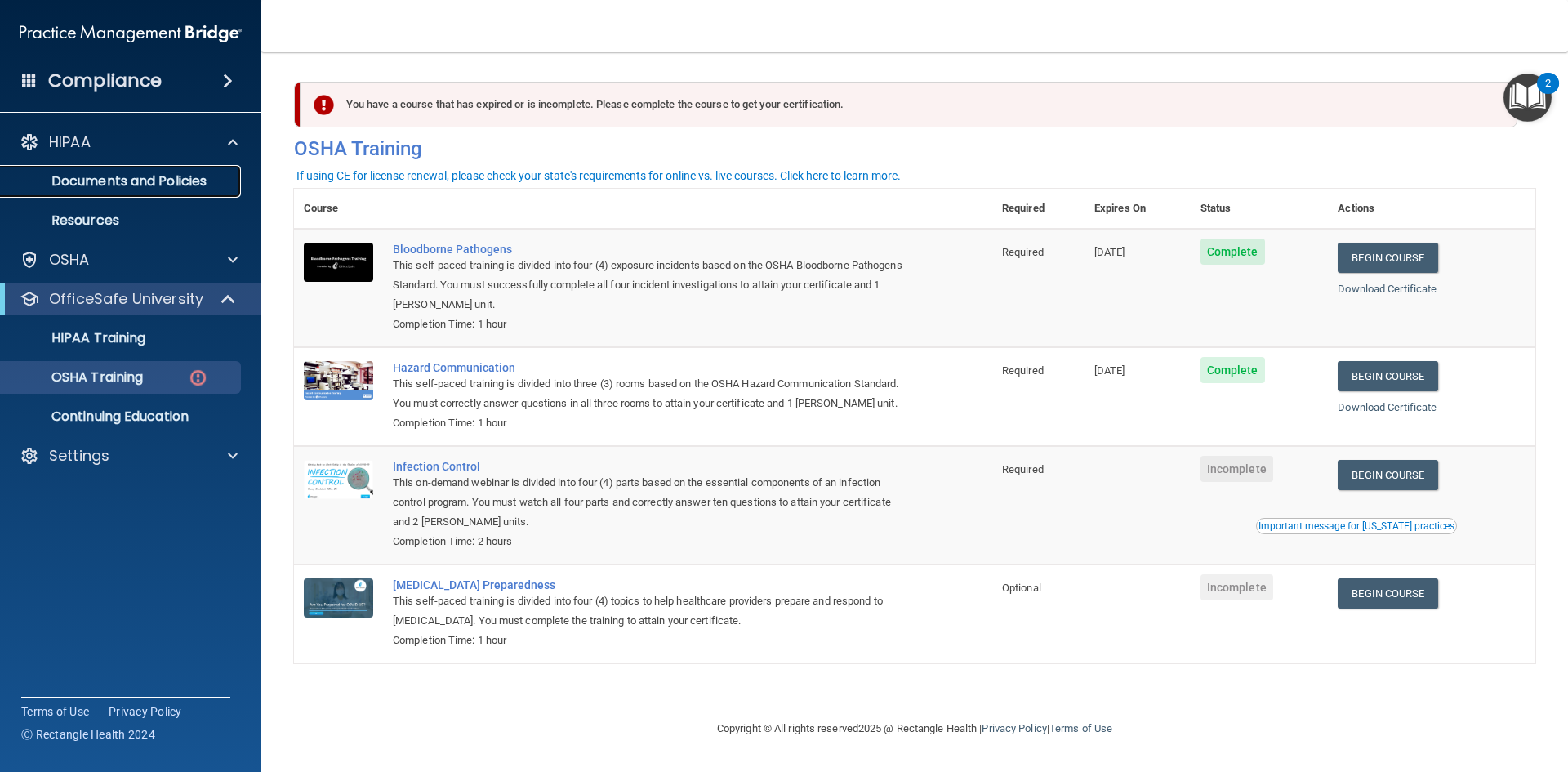
click at [162, 184] on p "Documents and Policies" at bounding box center [122, 182] width 223 height 17
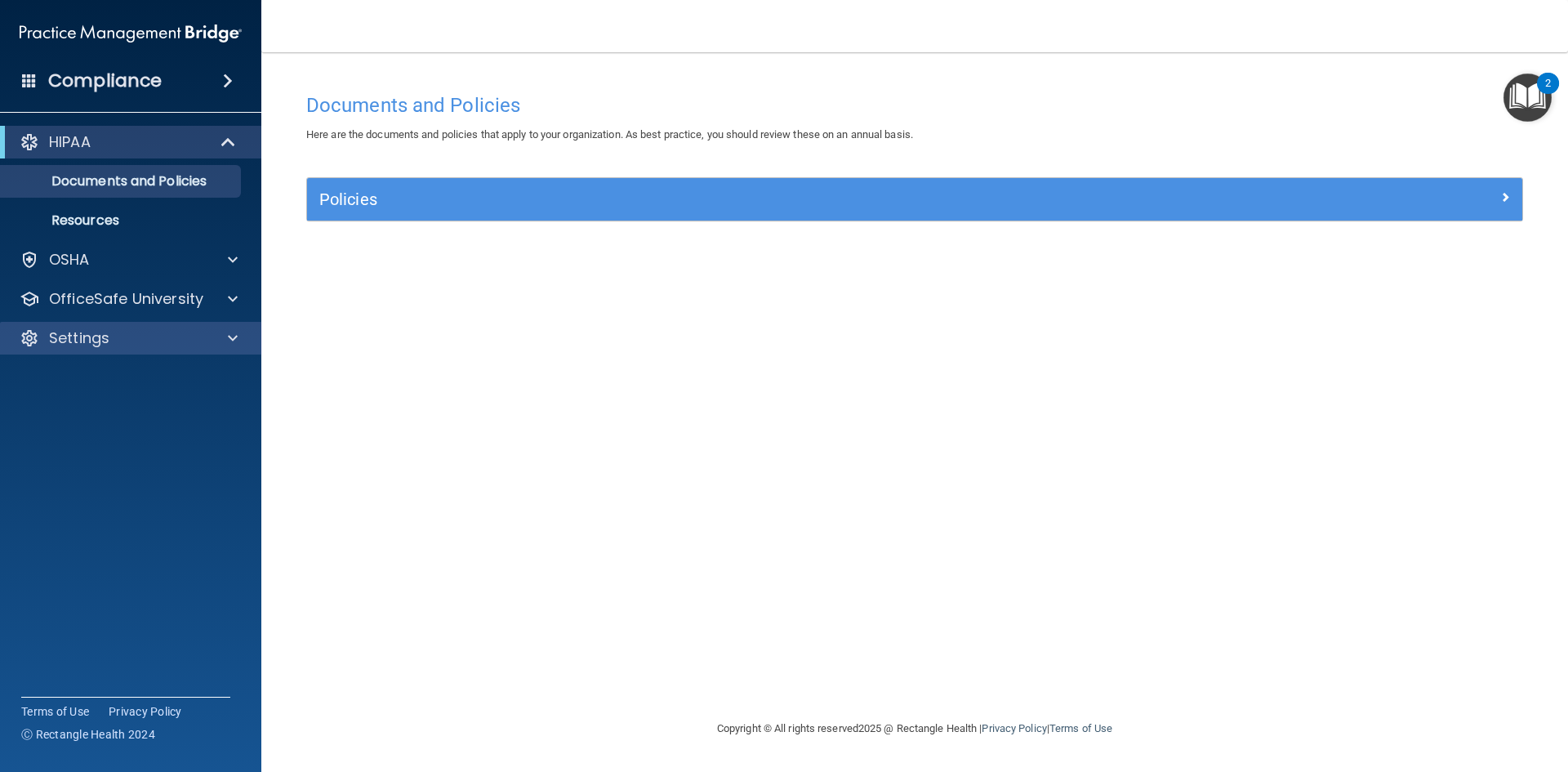
click at [90, 324] on div "Settings" at bounding box center [131, 338] width 263 height 33
click at [176, 339] on div "Settings" at bounding box center [108, 338] width 203 height 19
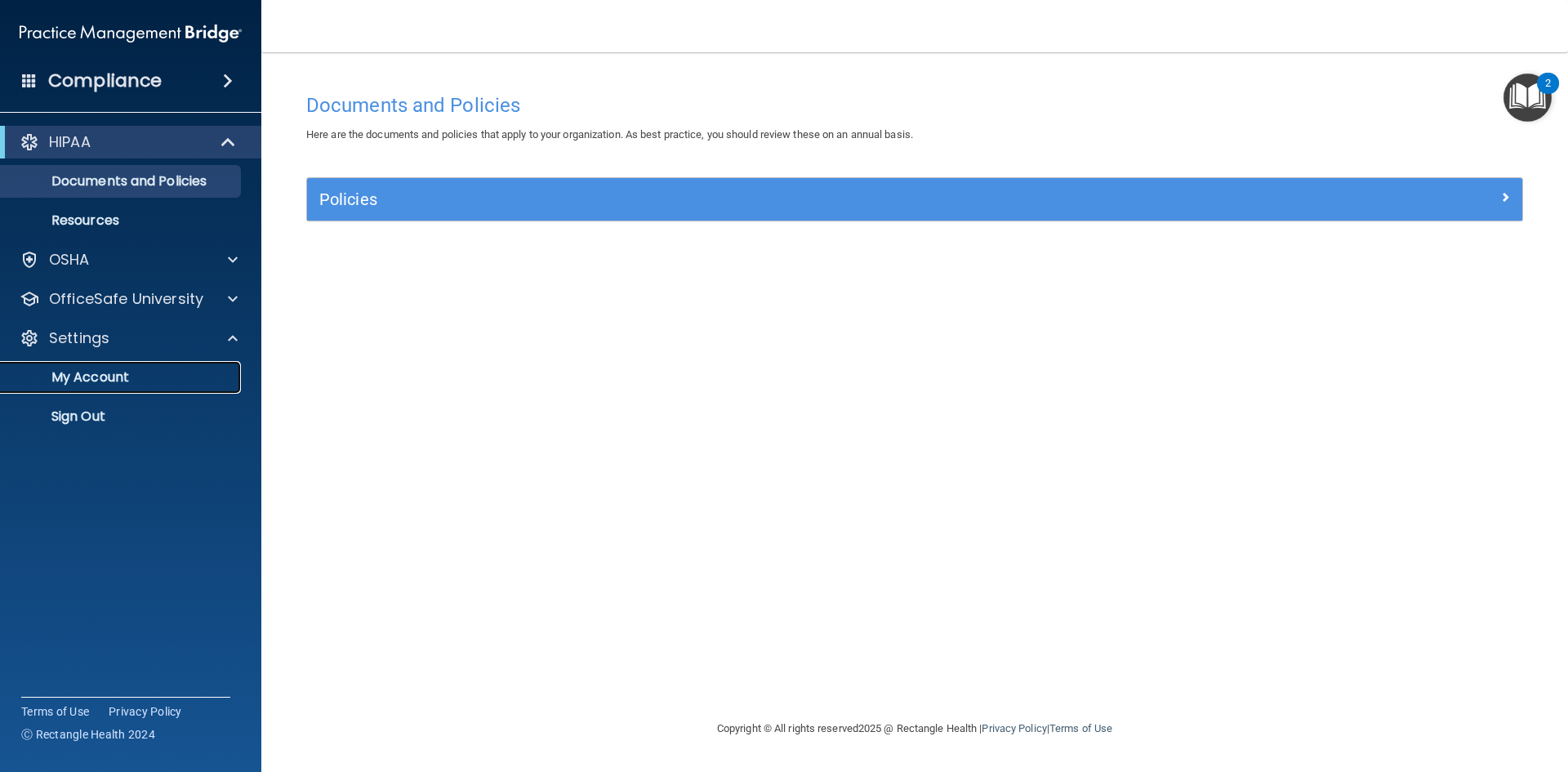
click at [144, 375] on p "My Account" at bounding box center [122, 377] width 223 height 17
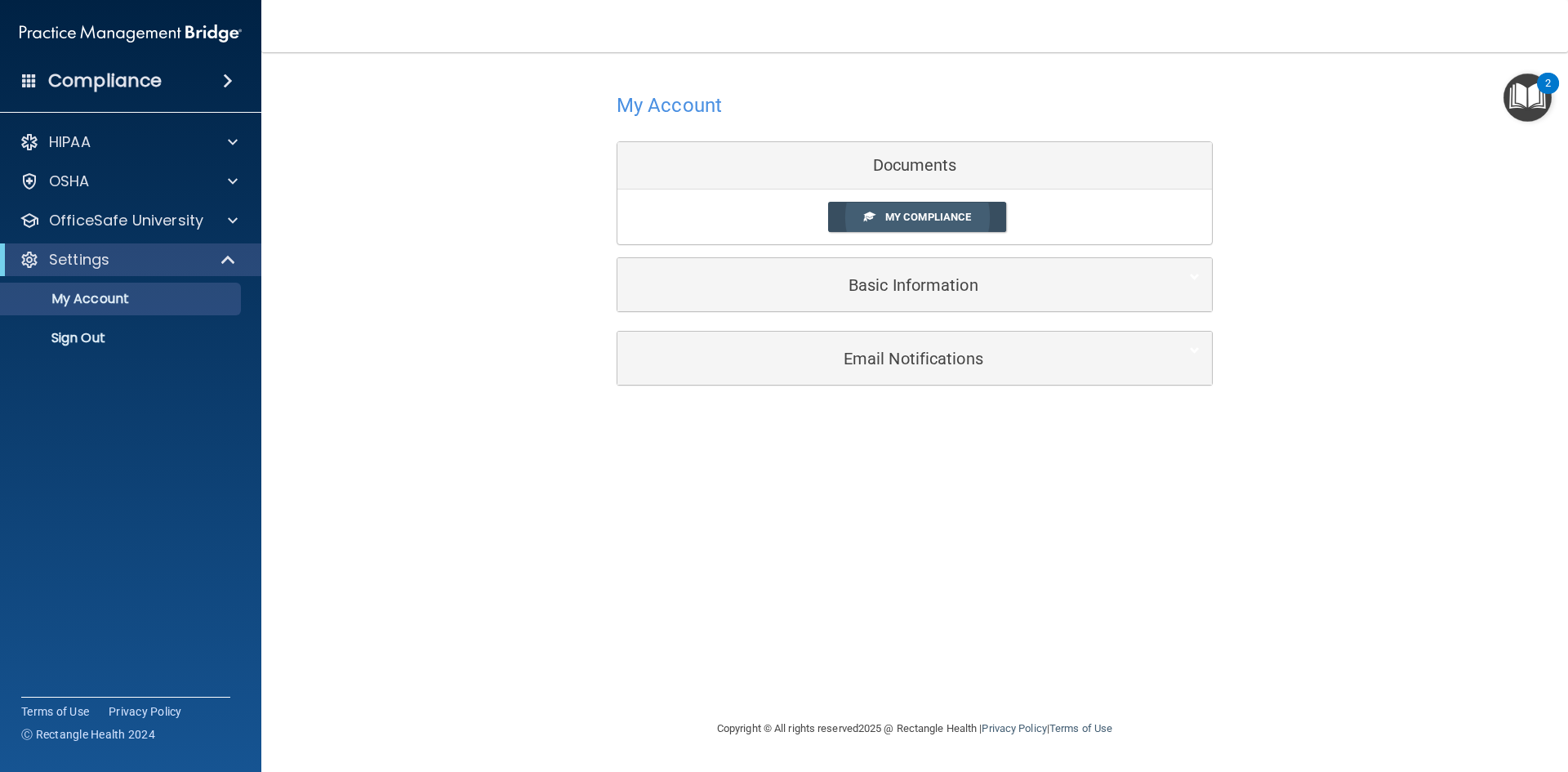
click at [870, 210] on span at bounding box center [869, 216] width 11 height 11
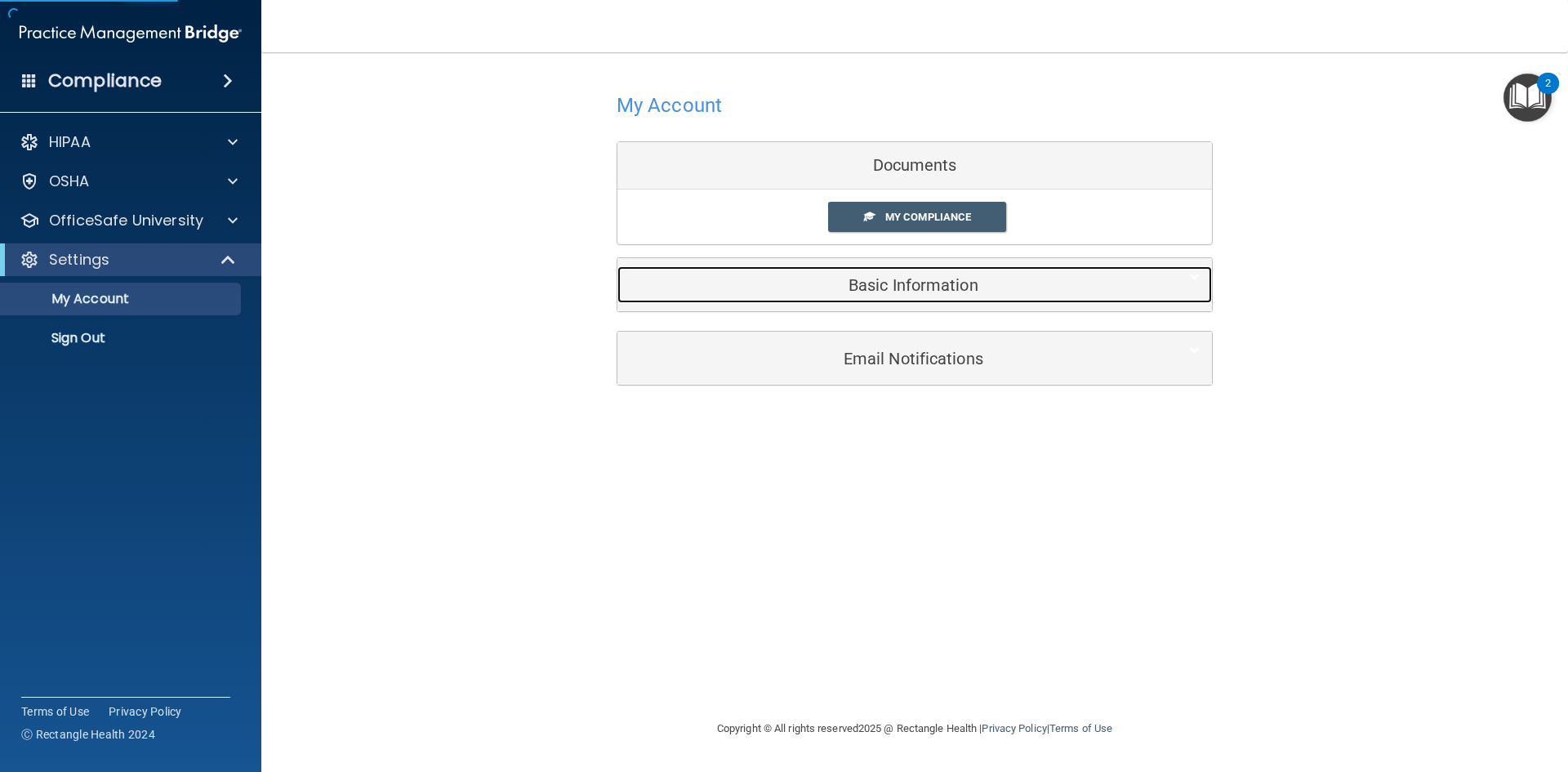
click at [826, 303] on div "Basic Information" at bounding box center [889, 285] width 544 height 37
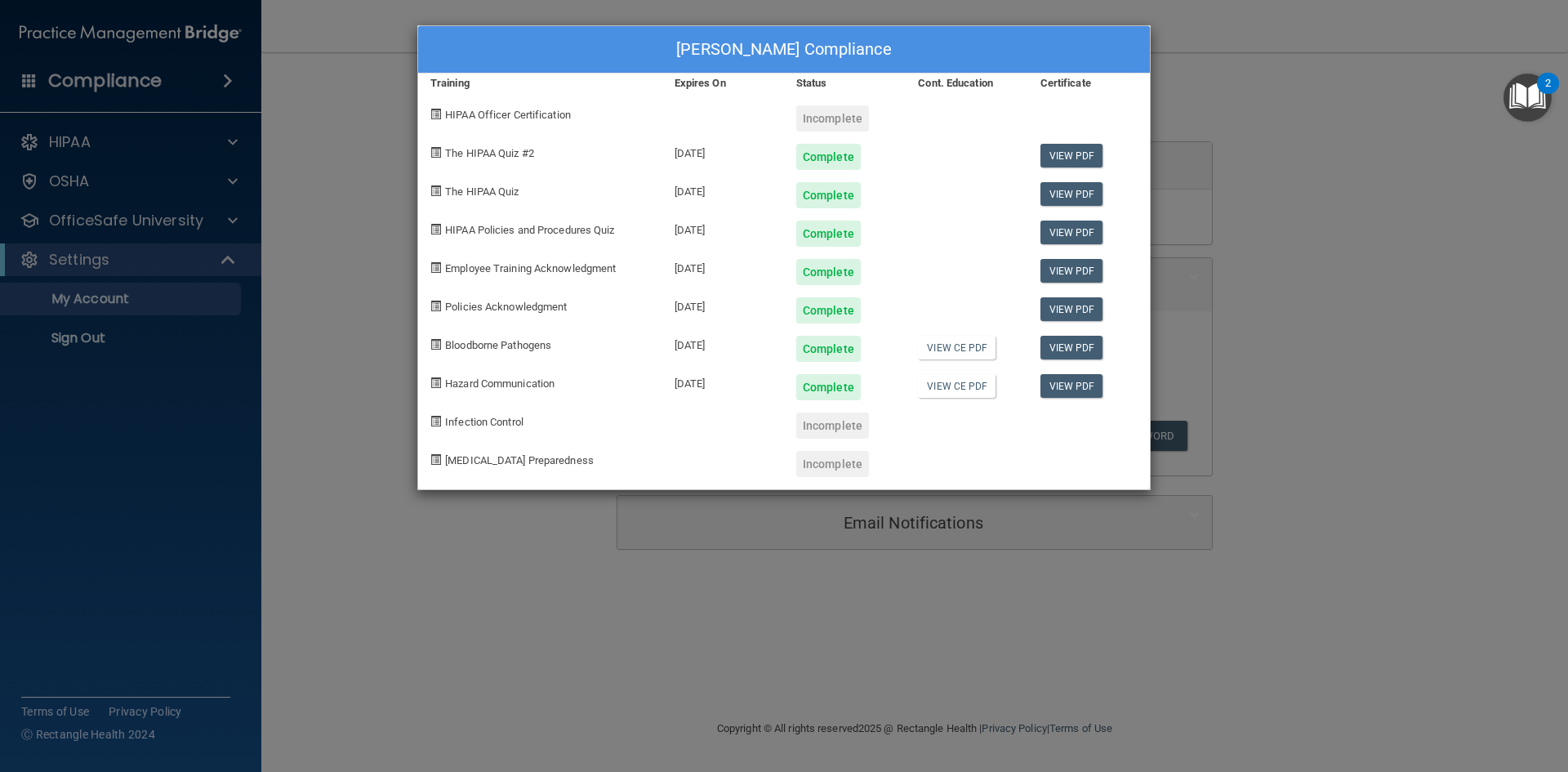
click at [72, 326] on div "Nyah Ogan's Compliance Training Expires On Status Cont. Education Certificate H…" at bounding box center [784, 386] width 1568 height 772
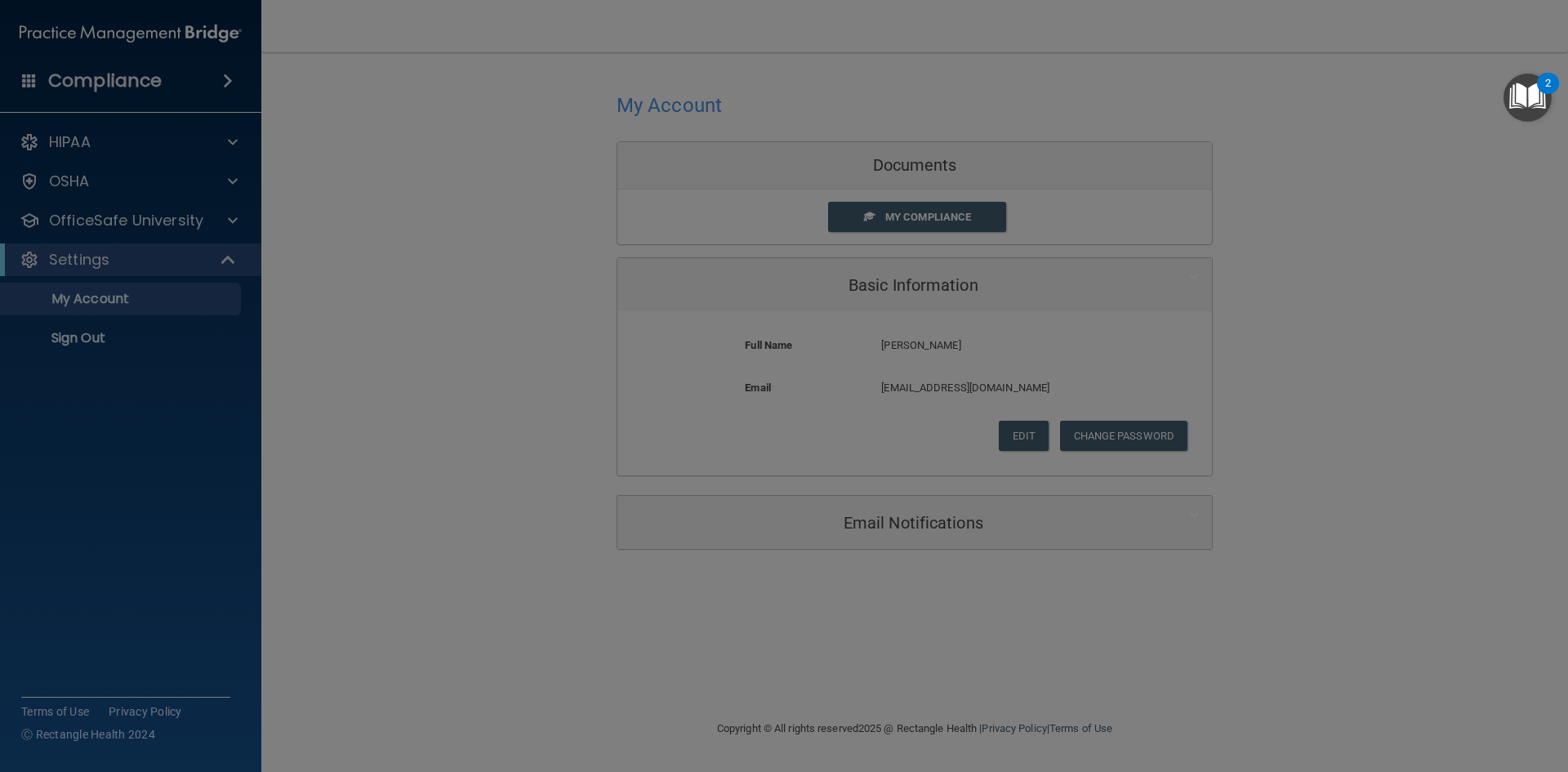
click at [72, 326] on div "Nyah Ogan's Compliance Training Expires On Status Cont. Education Certificate H…" at bounding box center [784, 386] width 1568 height 772
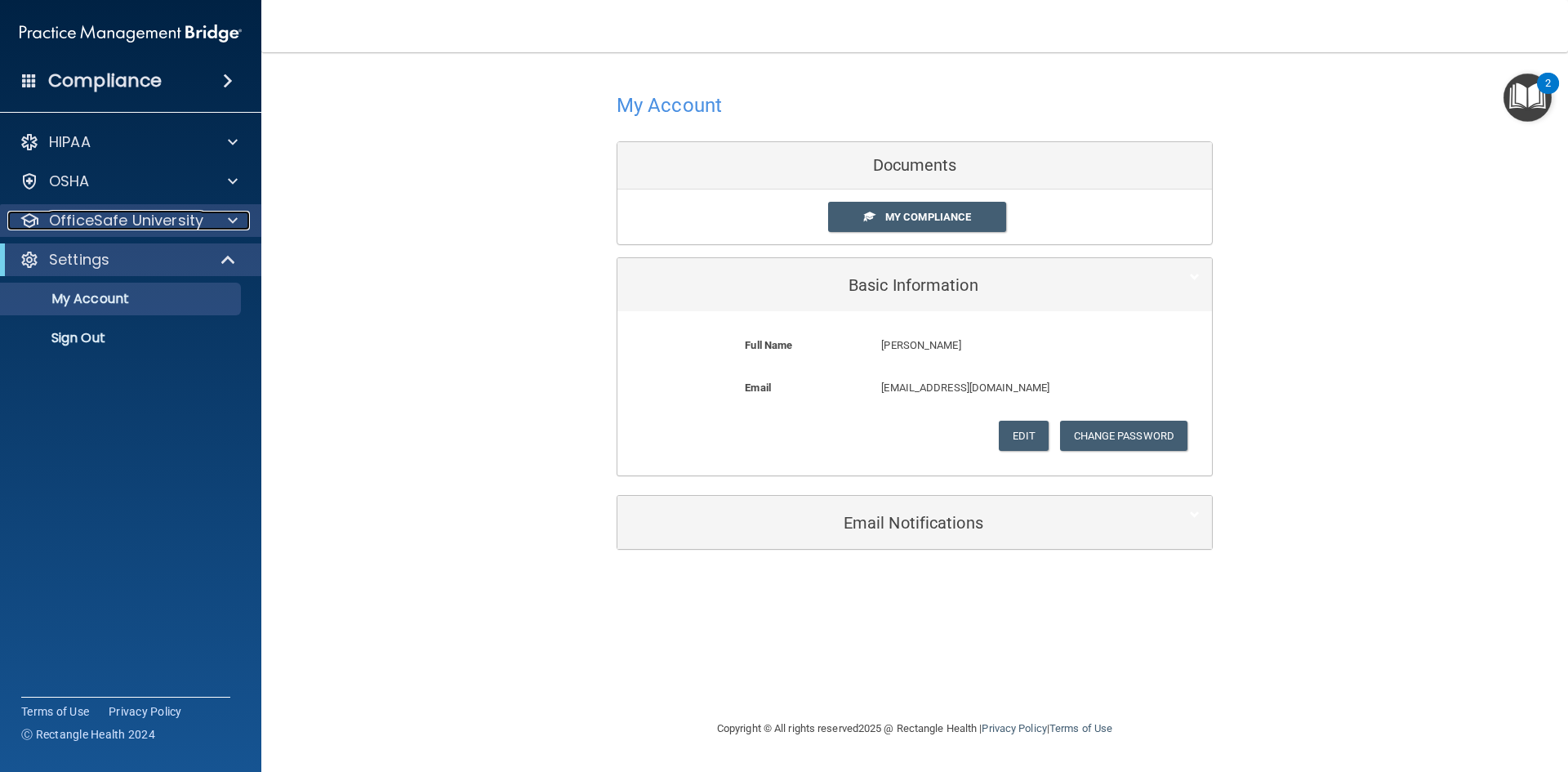
click at [87, 216] on p "OfficeSafe University" at bounding box center [126, 219] width 154 height 19
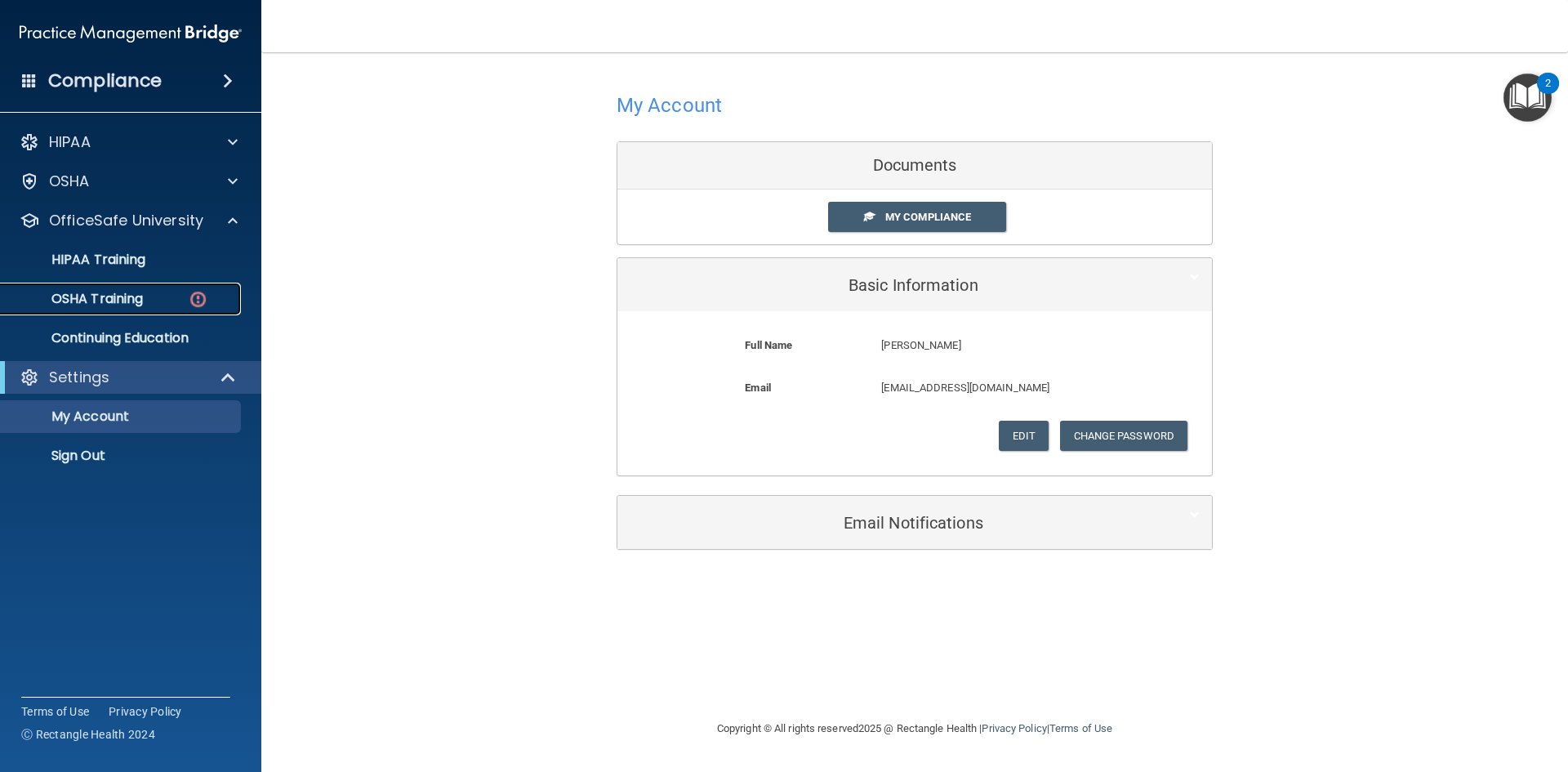
click at [56, 308] on link "OSHA Training" at bounding box center [112, 299] width 257 height 33
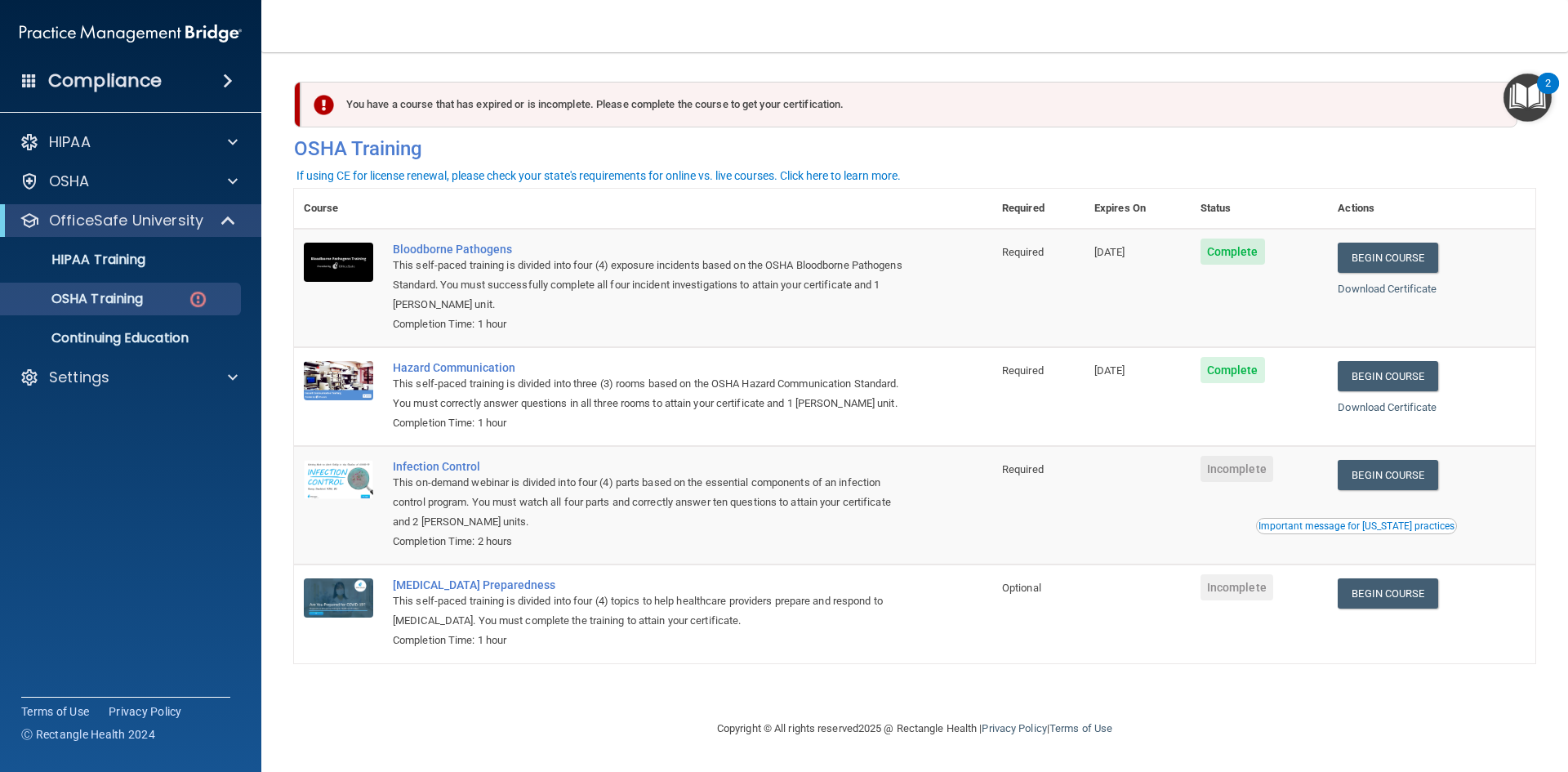
click at [1399, 531] on div "Important message for [US_STATE] practices" at bounding box center [1356, 525] width 196 height 10
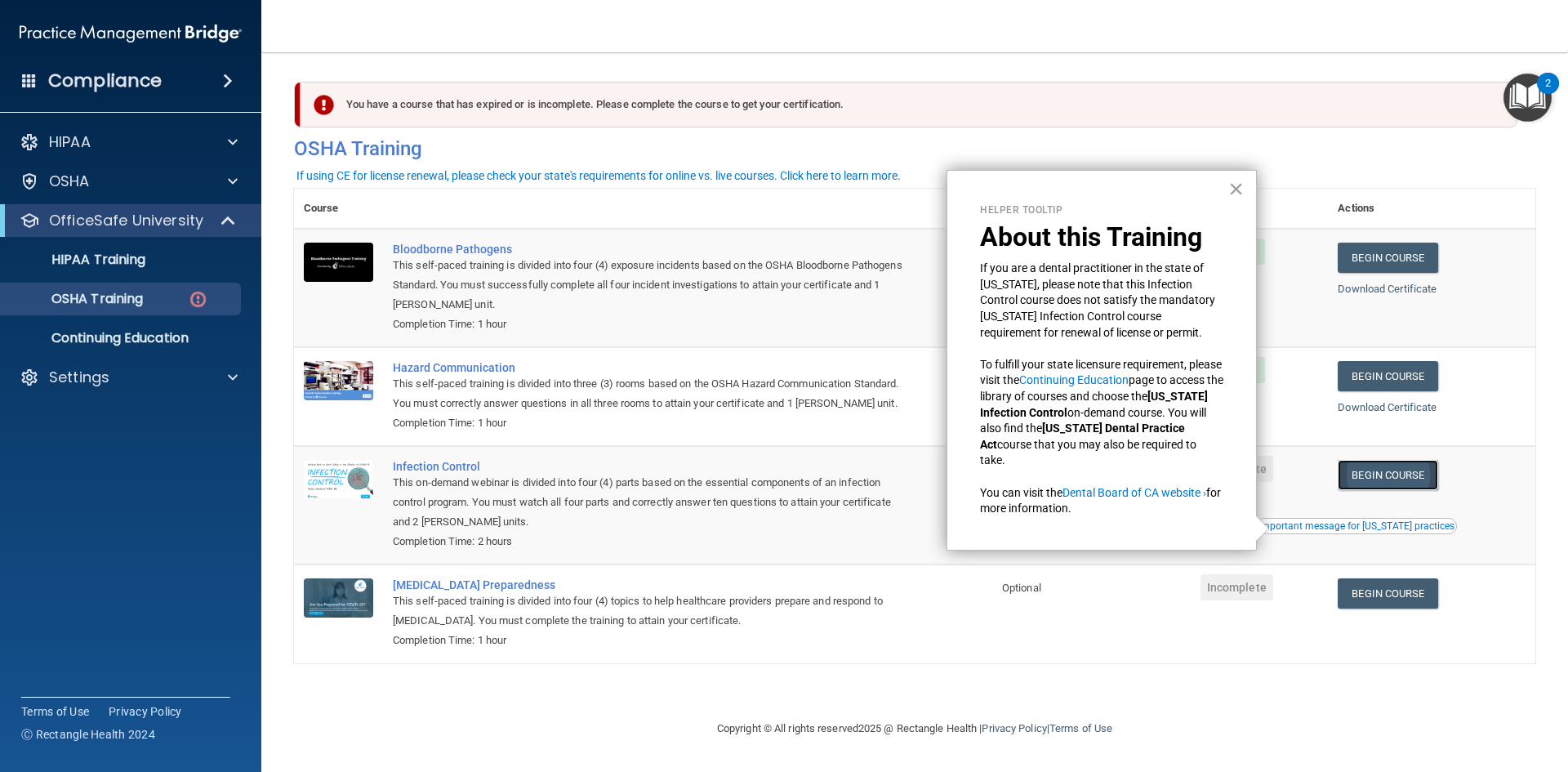
click at [1401, 488] on link "Begin Course" at bounding box center [1387, 475] width 100 height 30
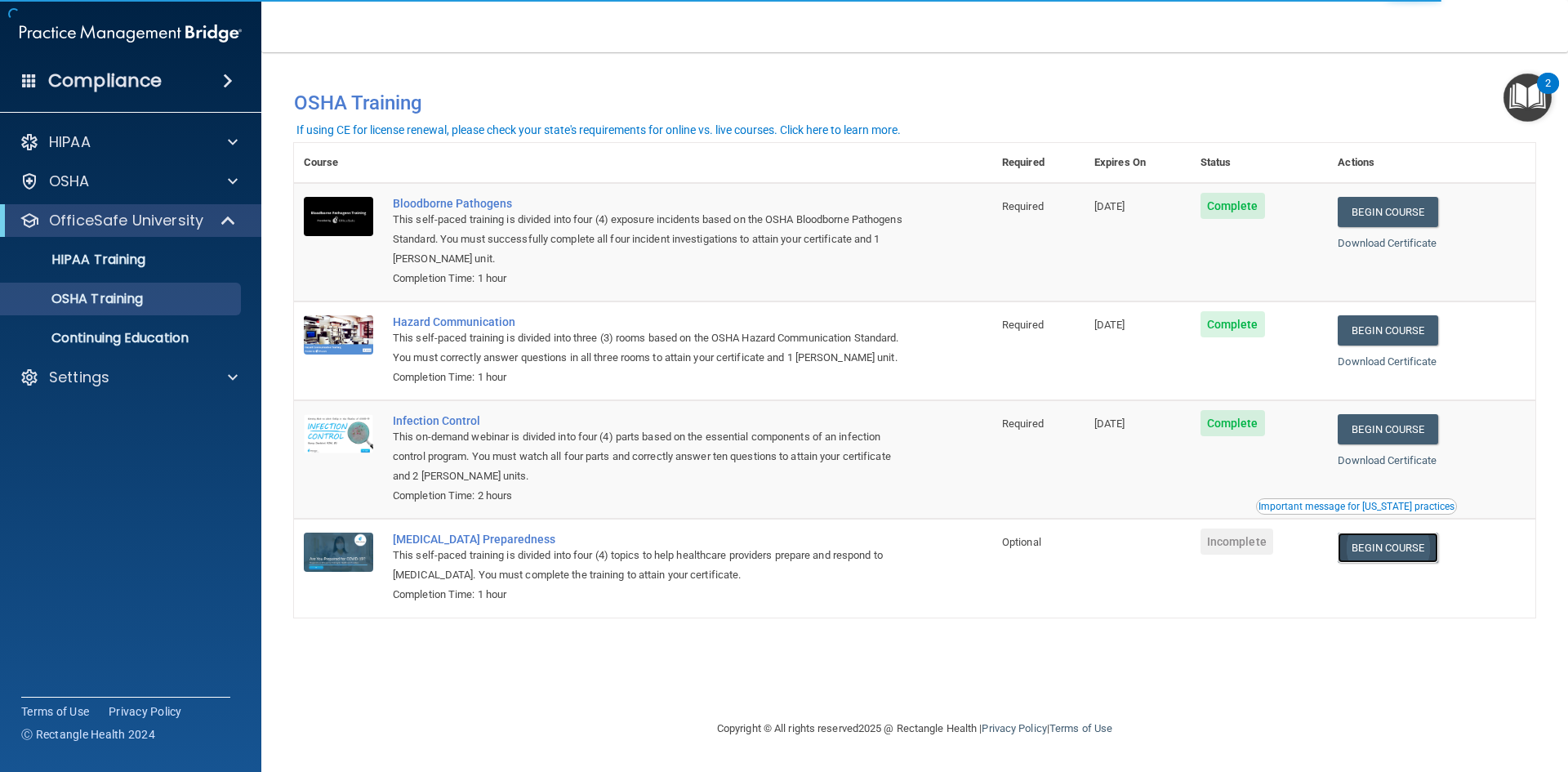
click at [1369, 547] on link "Begin Course" at bounding box center [1387, 547] width 100 height 30
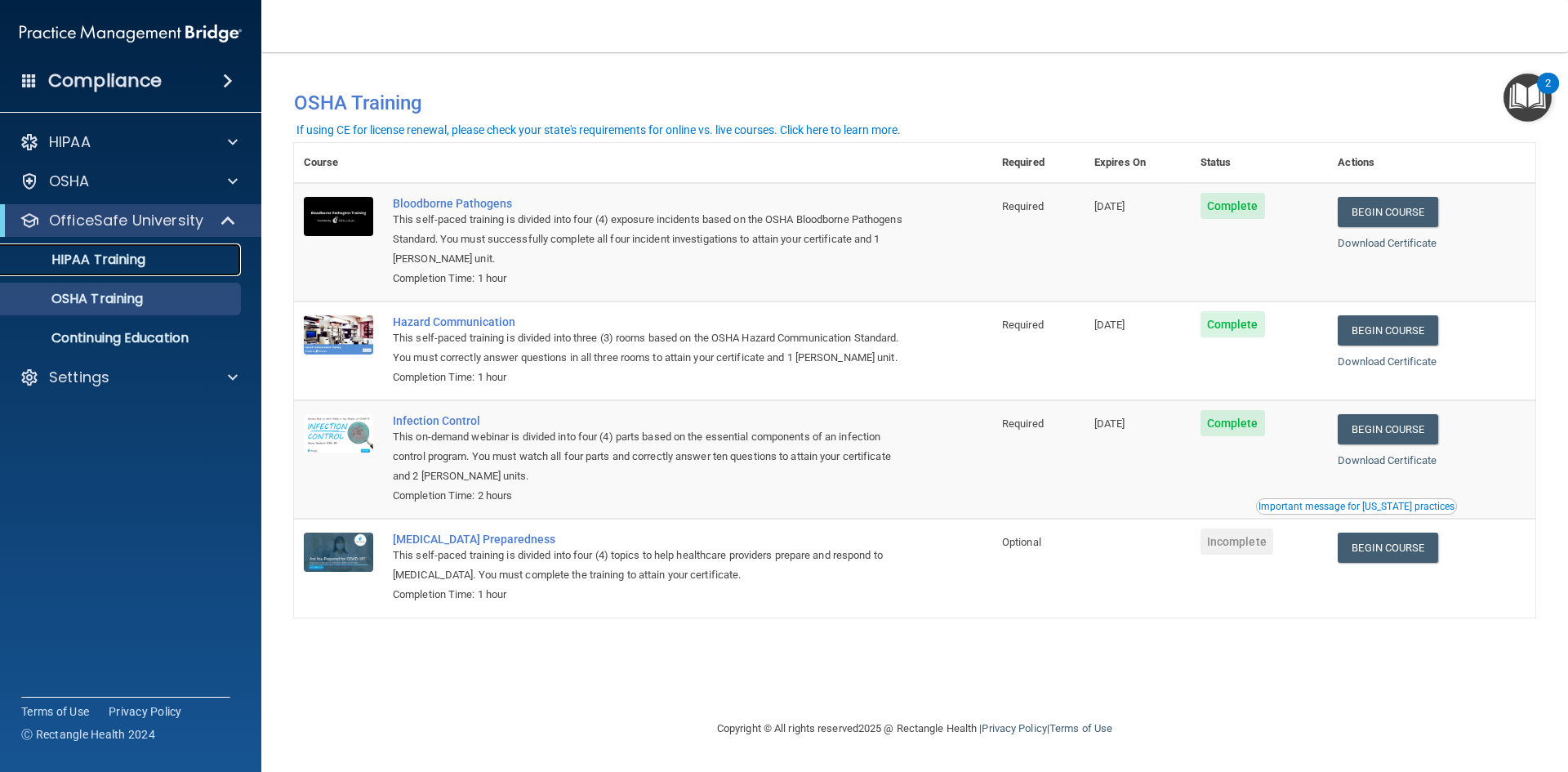
click at [141, 272] on link "HIPAA Training" at bounding box center [112, 260] width 257 height 33
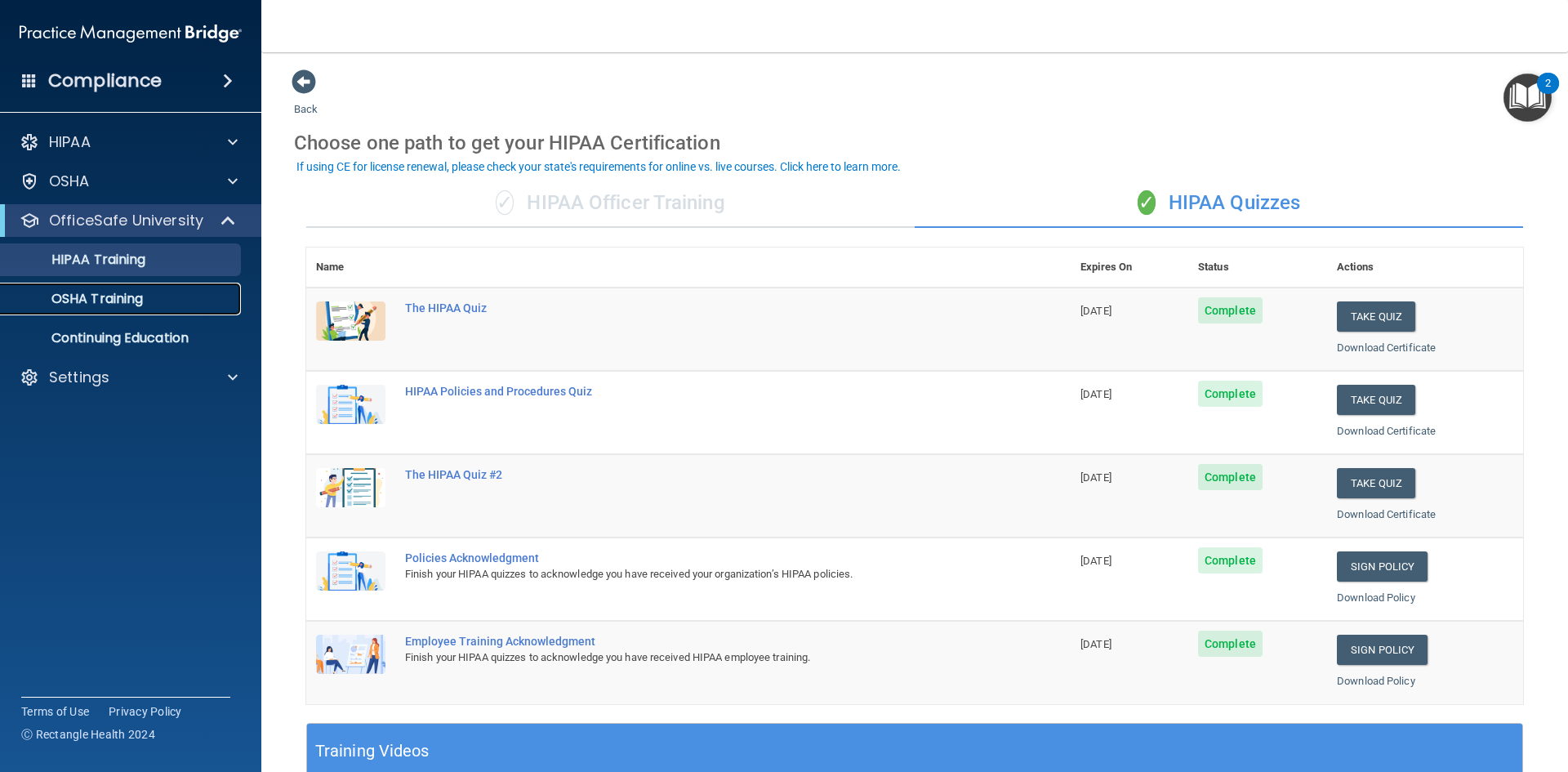
click at [123, 311] on link "OSHA Training" at bounding box center [112, 299] width 257 height 33
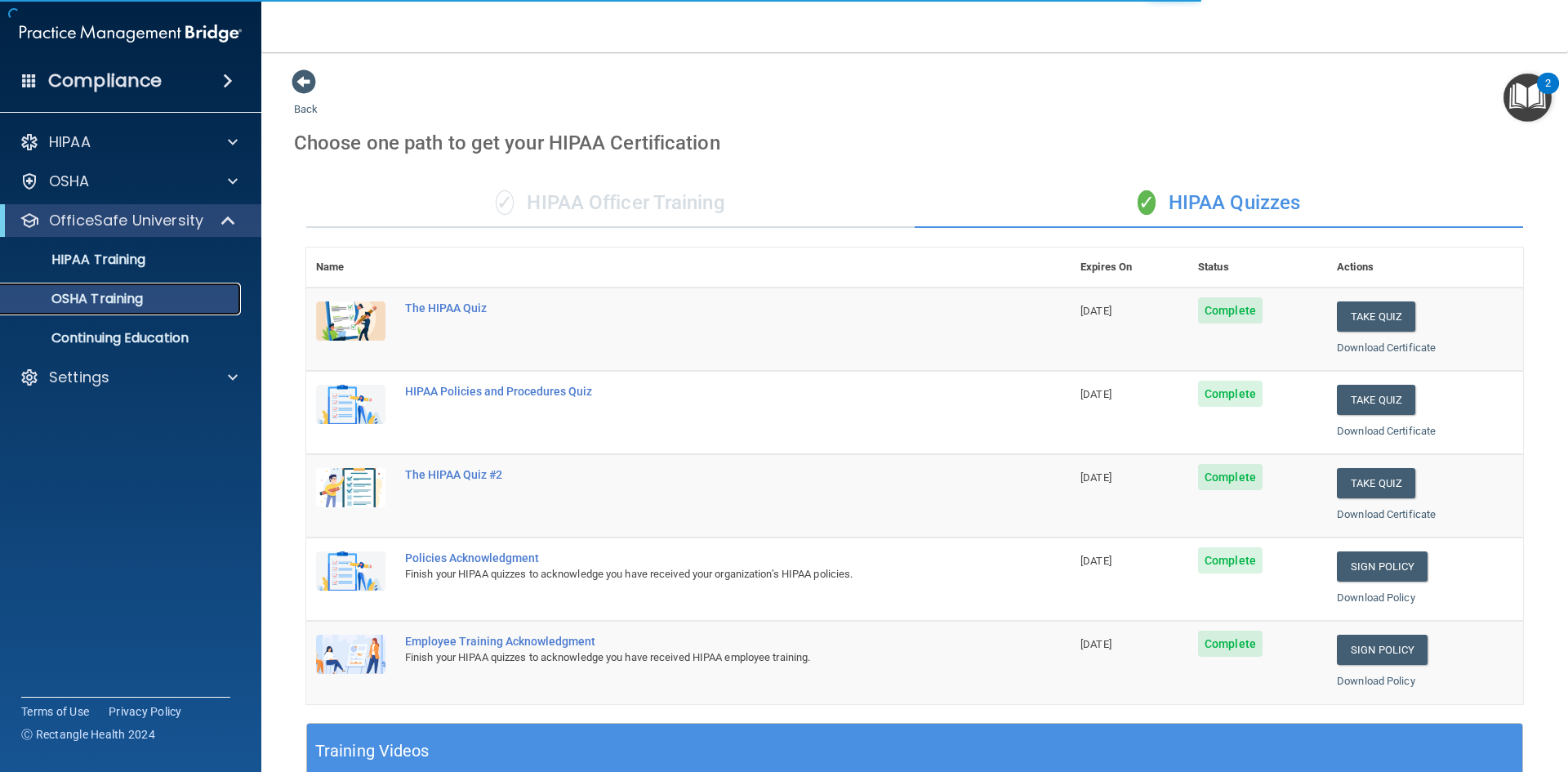
click at [125, 308] on link "OSHA Training" at bounding box center [112, 299] width 257 height 33
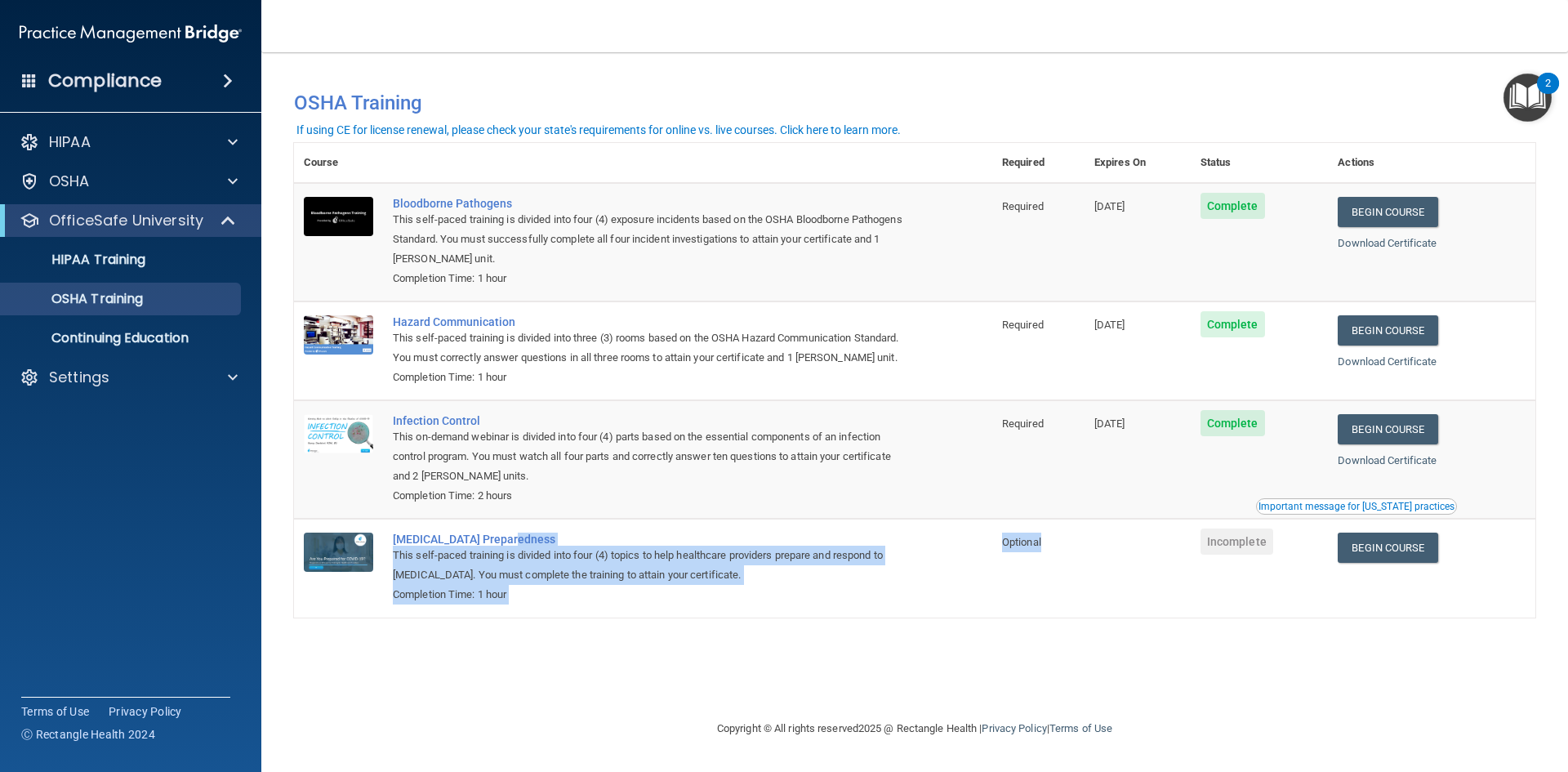
drag, startPoint x: 972, startPoint y: 536, endPoint x: 1046, endPoint y: 565, distance: 79.5
click at [1046, 565] on tr "COVID-19 Preparedness This self-paced training is divided into four (4) topics …" at bounding box center [914, 567] width 1241 height 98
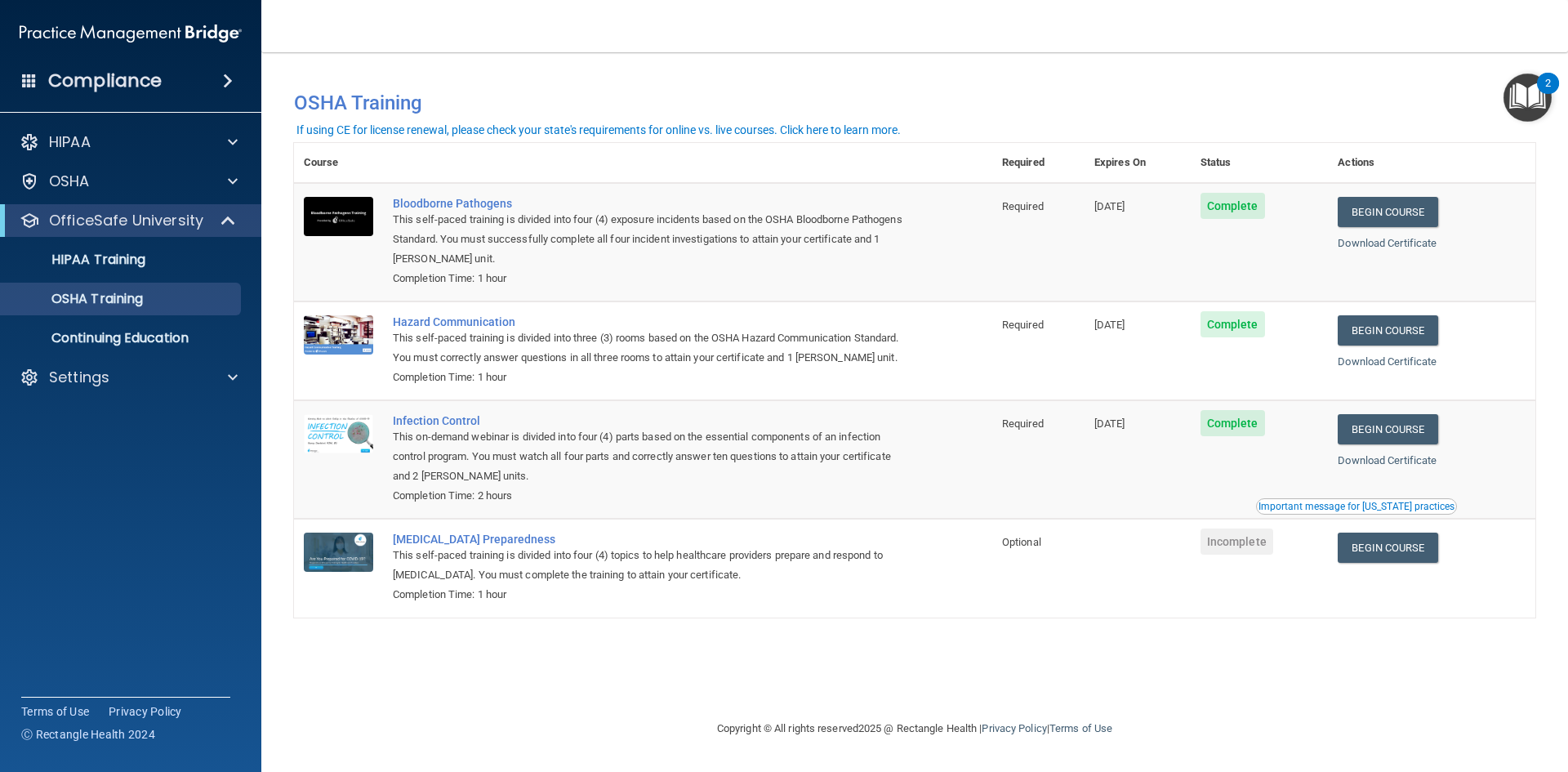
click at [1023, 519] on td "Required" at bounding box center [1038, 459] width 93 height 118
drag, startPoint x: 1014, startPoint y: 546, endPoint x: 1076, endPoint y: 543, distance: 62.1
click at [1076, 543] on td "Optional" at bounding box center [1038, 567] width 93 height 98
drag, startPoint x: 1003, startPoint y: 546, endPoint x: 1070, endPoint y: 543, distance: 67.1
click at [1070, 543] on td "Optional" at bounding box center [1038, 567] width 93 height 98
